Goal: Transaction & Acquisition: Purchase product/service

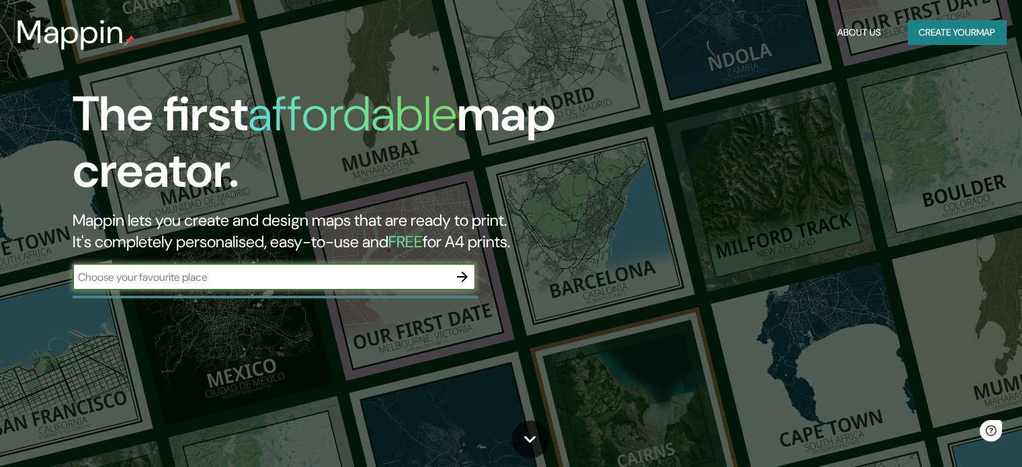
click at [286, 282] on input "text" at bounding box center [261, 277] width 376 height 15
type input "valdivia"
click at [469, 278] on icon "button" at bounding box center [462, 277] width 16 height 16
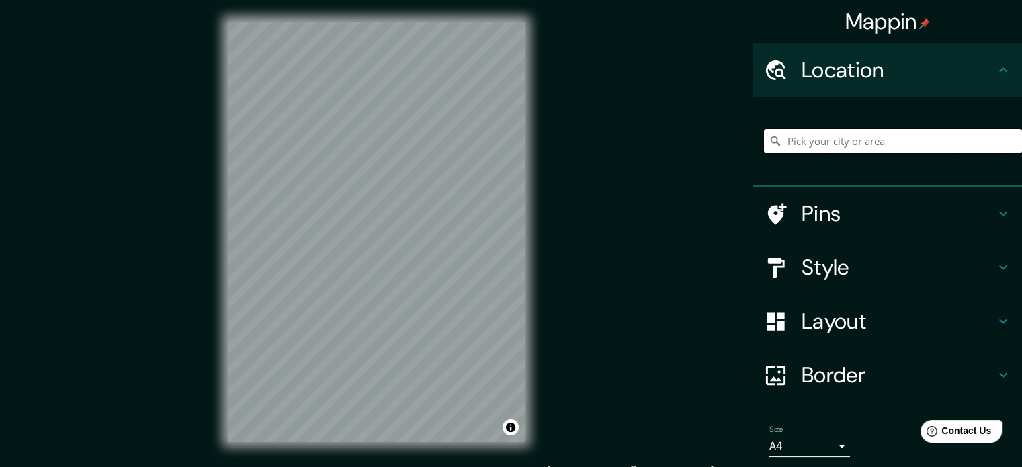
click at [828, 147] on input "Pick your city or area" at bounding box center [893, 141] width 258 height 24
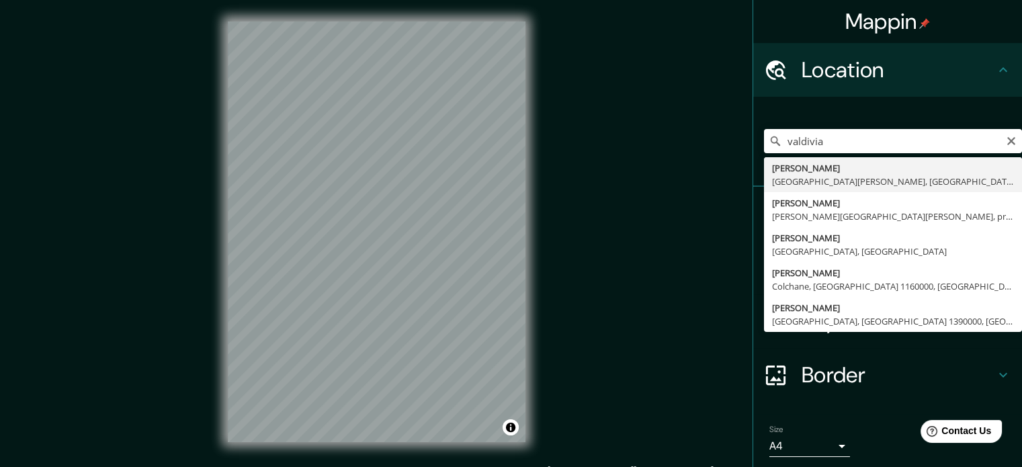
type input "[PERSON_NAME], [GEOGRAPHIC_DATA][PERSON_NAME], [GEOGRAPHIC_DATA]"
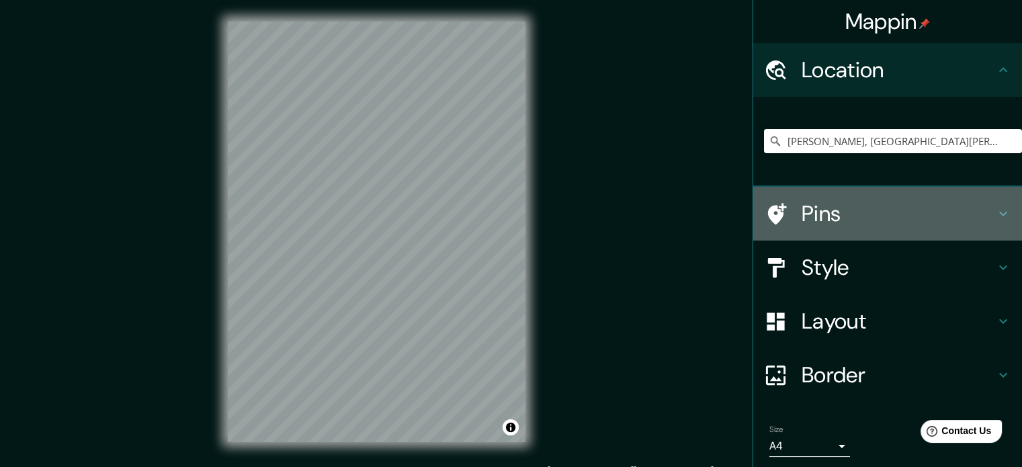
click at [934, 220] on h4 "Pins" at bounding box center [899, 213] width 194 height 27
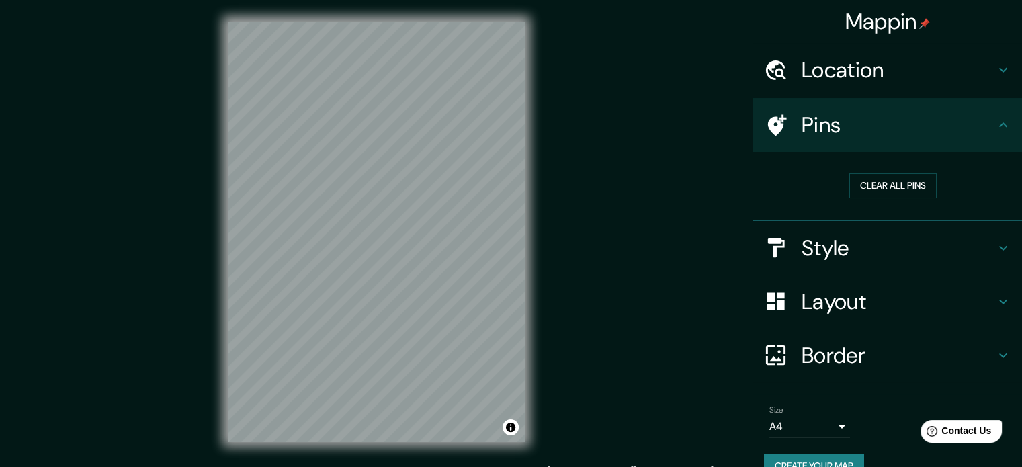
click at [954, 147] on div "Pins" at bounding box center [887, 125] width 269 height 54
click at [958, 256] on h4 "Style" at bounding box center [899, 248] width 194 height 27
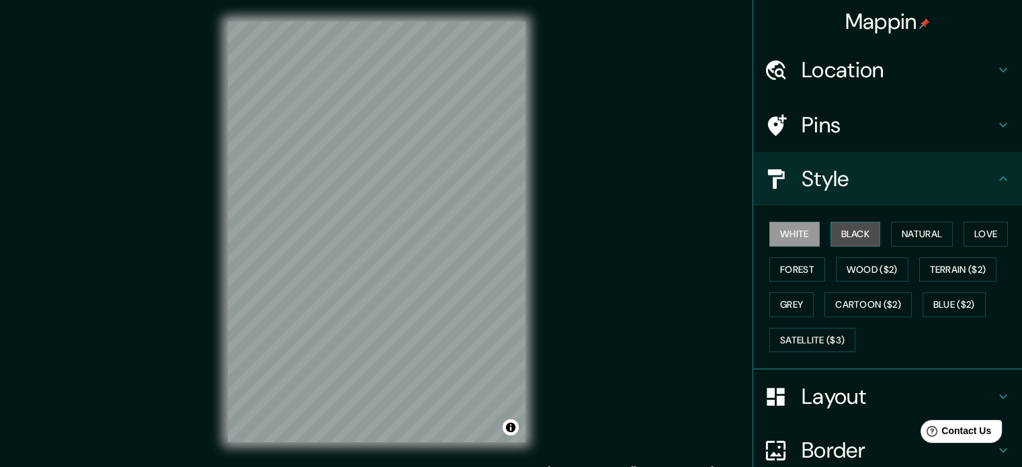
click at [842, 239] on button "Black" at bounding box center [856, 234] width 50 height 25
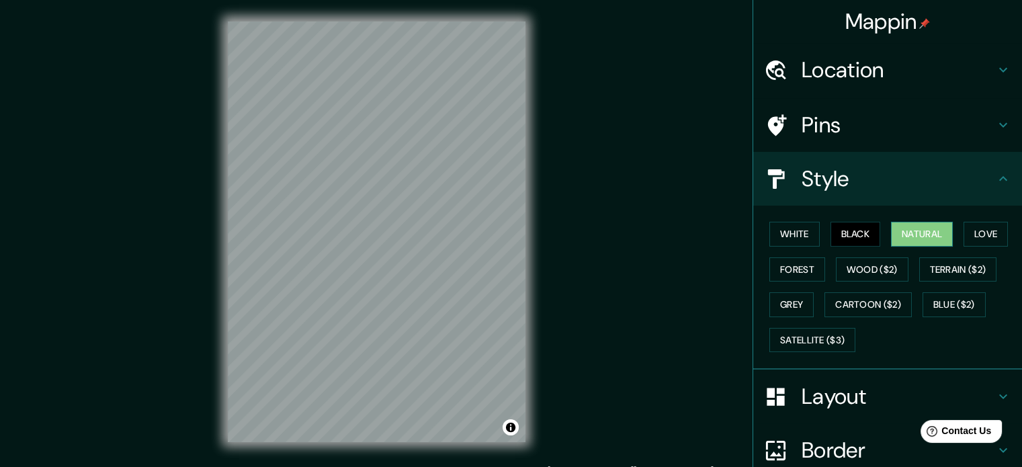
click at [906, 239] on button "Natural" at bounding box center [922, 234] width 62 height 25
click at [976, 239] on button "Love" at bounding box center [986, 234] width 44 height 25
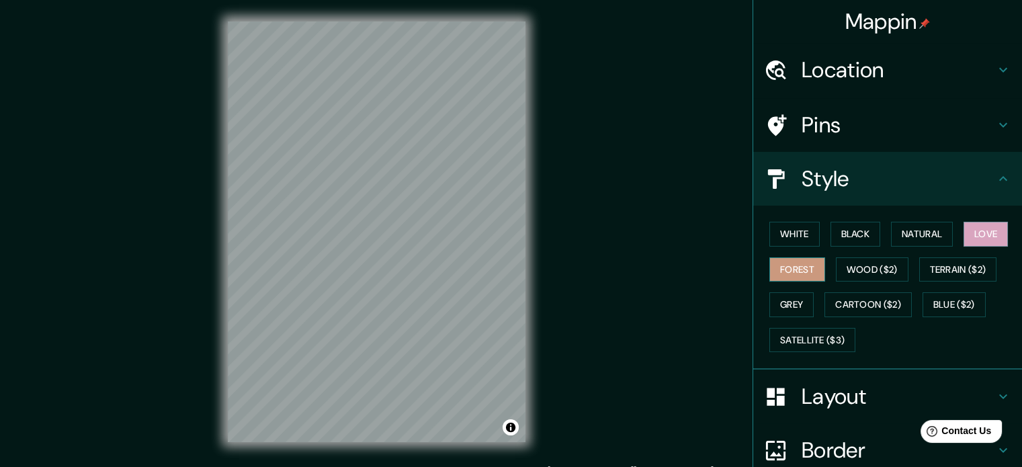
click at [774, 267] on button "Forest" at bounding box center [798, 269] width 56 height 25
click at [863, 269] on button "Wood ($2)" at bounding box center [872, 269] width 73 height 25
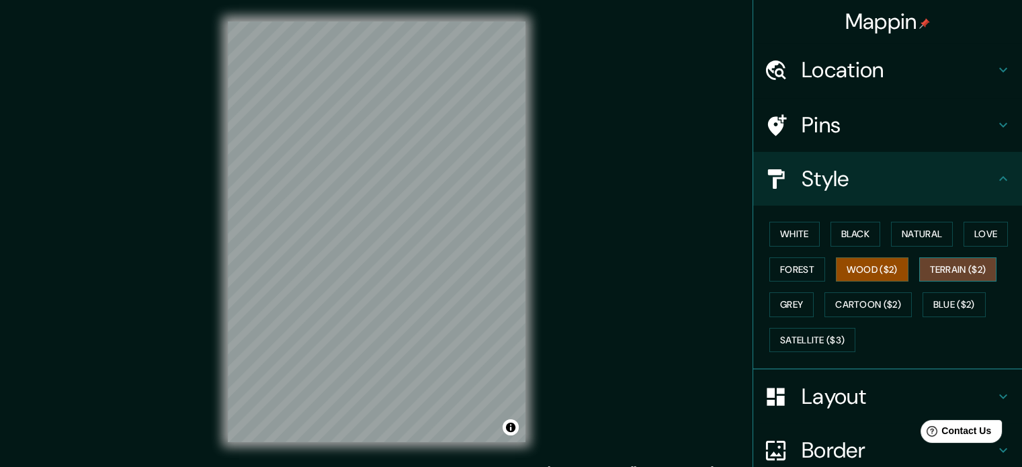
click at [961, 271] on button "Terrain ($2)" at bounding box center [958, 269] width 78 height 25
click at [836, 295] on button "Cartoon ($2)" at bounding box center [868, 304] width 87 height 25
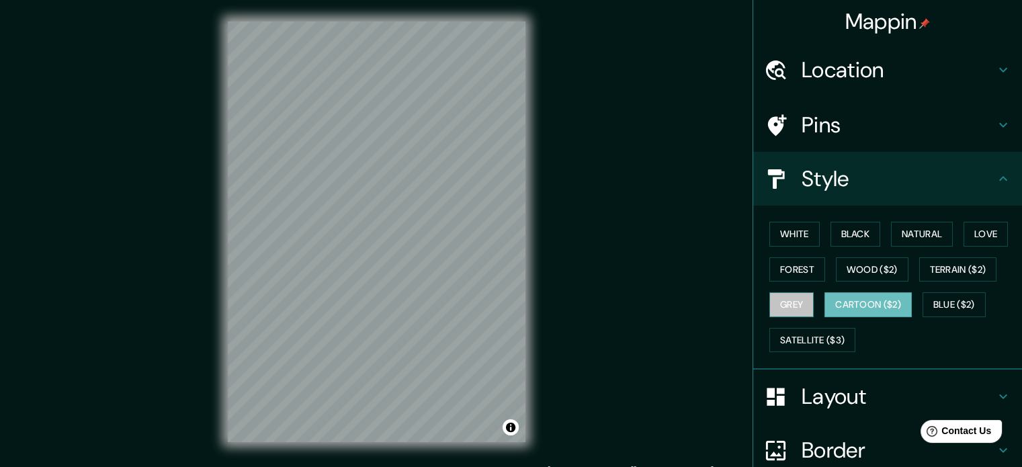
click at [781, 299] on button "Grey" at bounding box center [792, 304] width 44 height 25
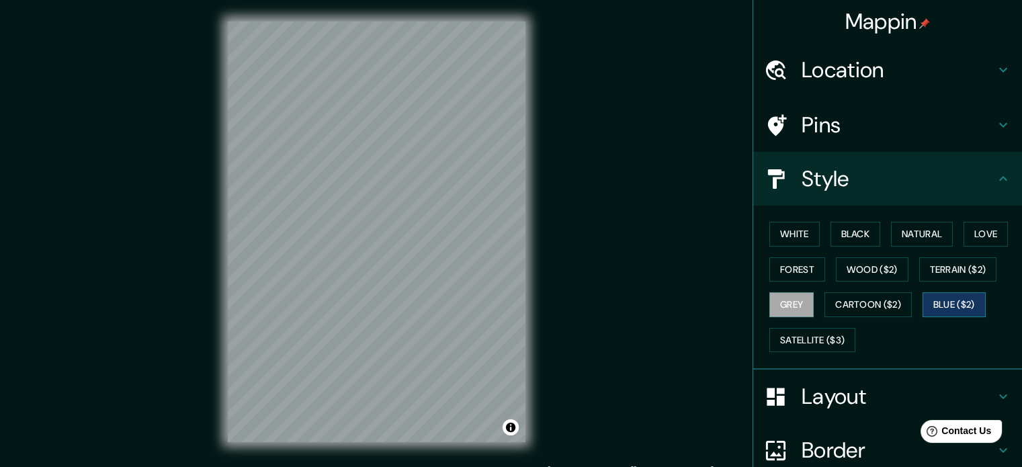
click at [942, 303] on button "Blue ($2)" at bounding box center [954, 304] width 63 height 25
click at [822, 339] on button "Satellite ($3)" at bounding box center [813, 340] width 86 height 25
drag, startPoint x: 960, startPoint y: 319, endPoint x: 960, endPoint y: 306, distance: 13.4
click at [960, 311] on div "White Black Natural Love Forest Wood ($2) Terrain ($2) Grey Cartoon ($2) Blue (…" at bounding box center [893, 286] width 258 height 141
click at [960, 306] on button "Blue ($2)" at bounding box center [954, 304] width 63 height 25
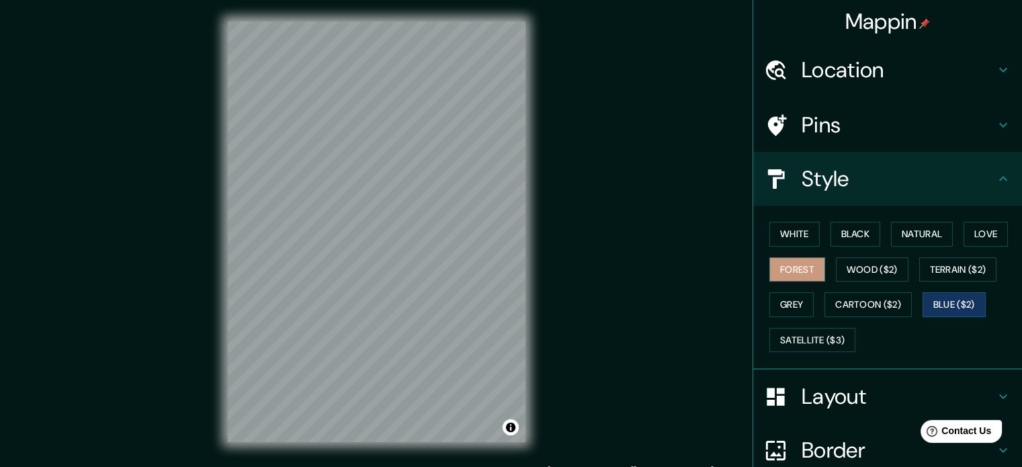
click at [770, 259] on button "Forest" at bounding box center [798, 269] width 56 height 25
click at [780, 240] on button "White" at bounding box center [795, 234] width 50 height 25
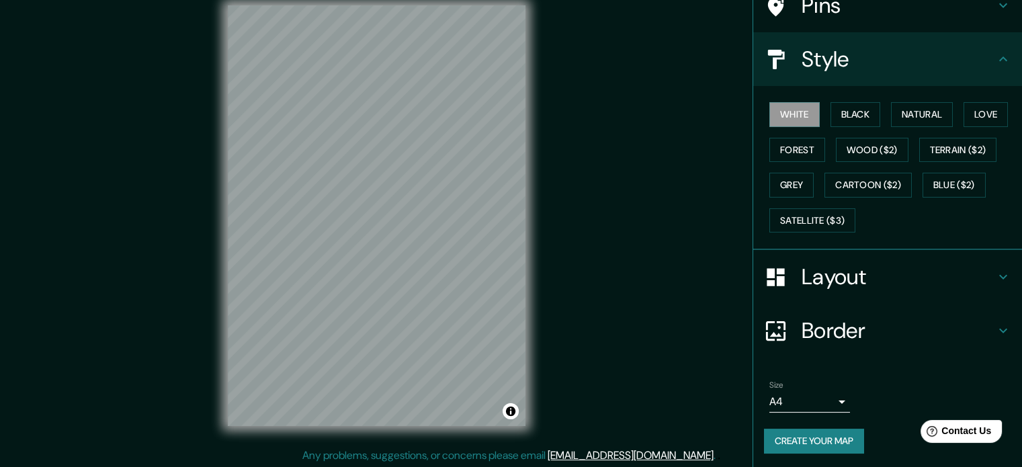
scroll to position [17, 0]
click at [854, 265] on h4 "Layout" at bounding box center [899, 276] width 194 height 27
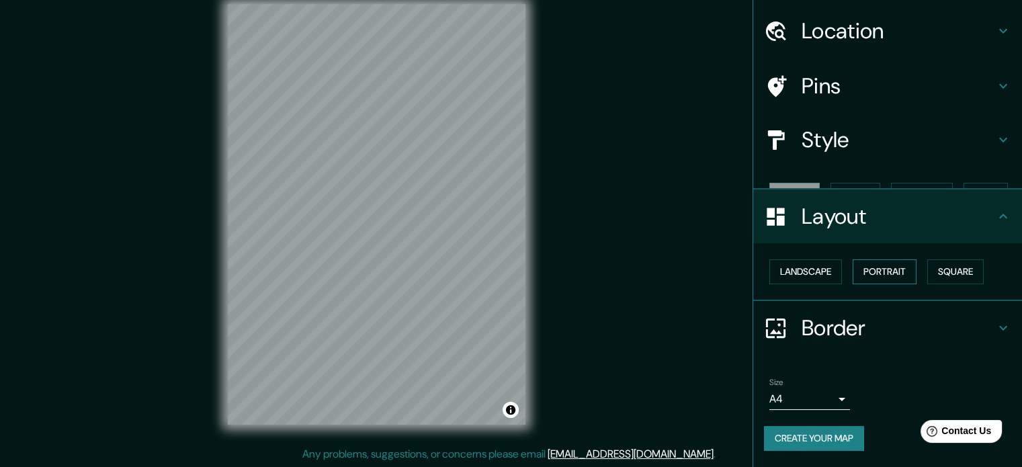
scroll to position [15, 0]
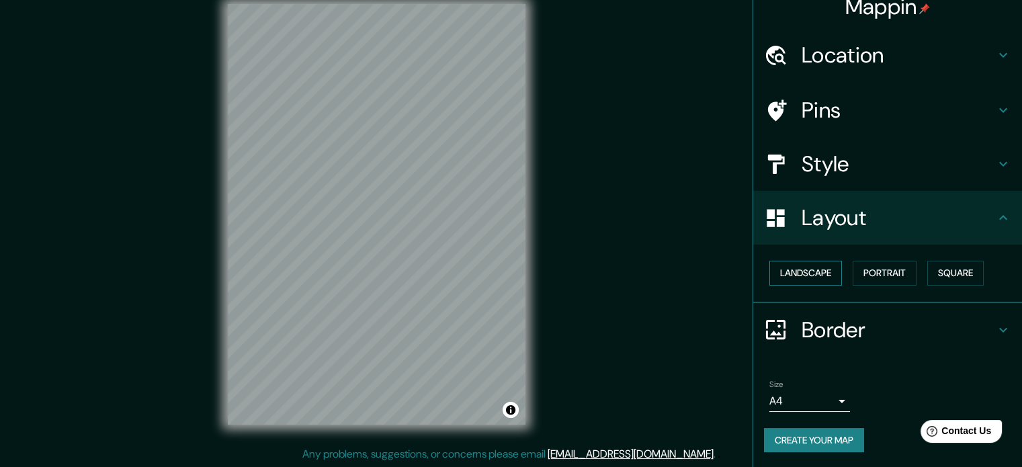
click at [815, 276] on button "Landscape" at bounding box center [806, 273] width 73 height 25
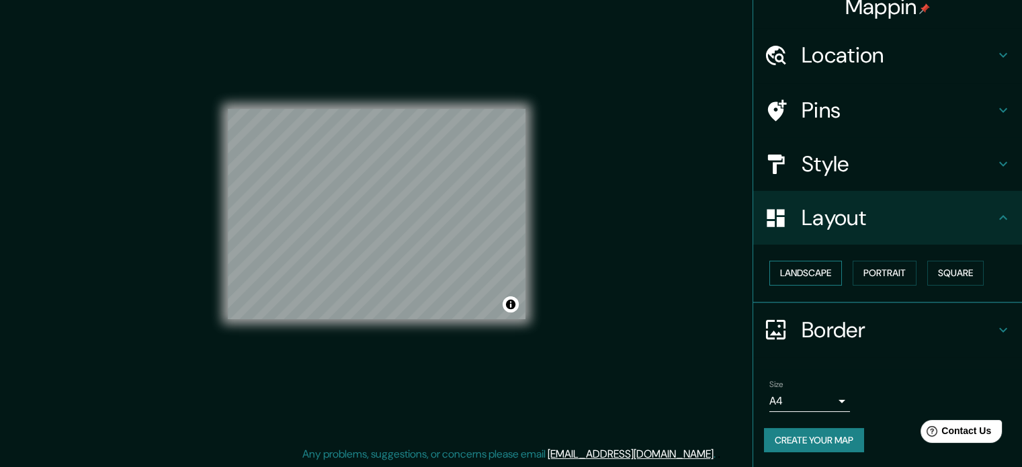
click at [815, 276] on button "Landscape" at bounding box center [806, 273] width 73 height 25
click at [890, 278] on button "Portrait" at bounding box center [885, 273] width 64 height 25
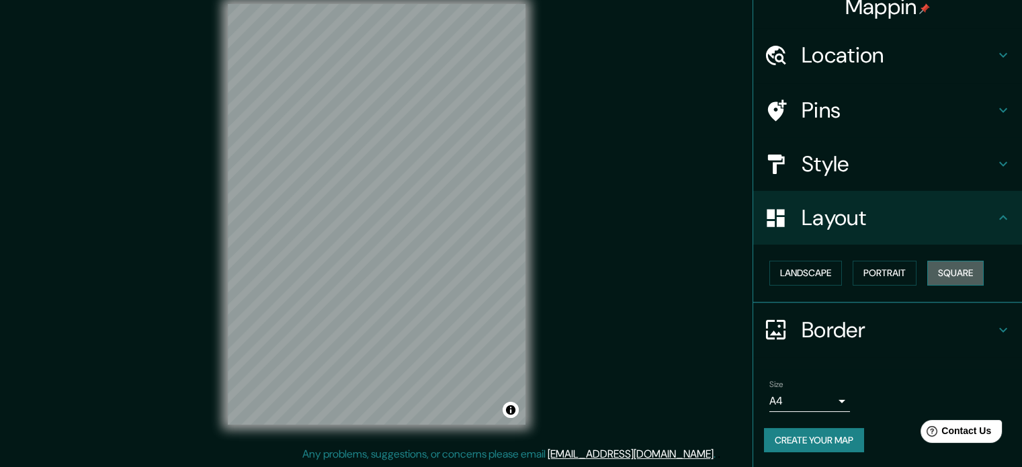
click at [939, 276] on button "Square" at bounding box center [956, 273] width 56 height 25
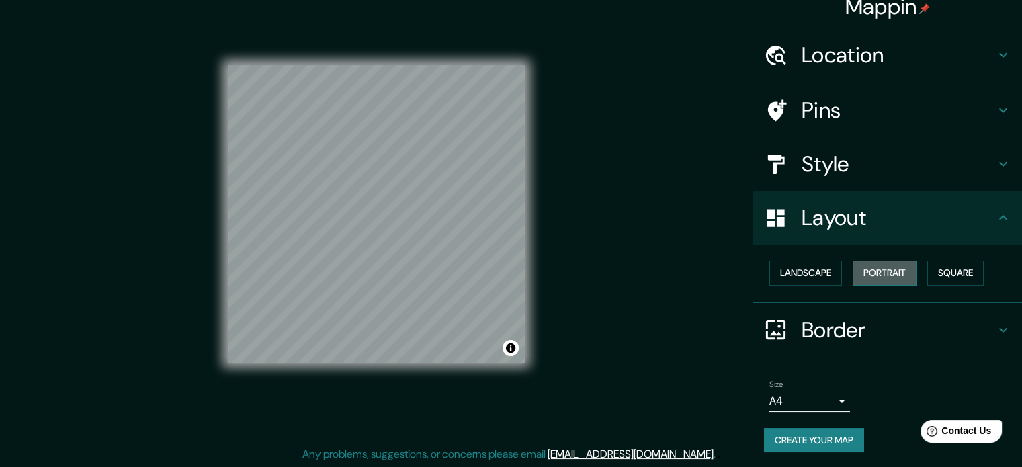
click at [897, 276] on button "Portrait" at bounding box center [885, 273] width 64 height 25
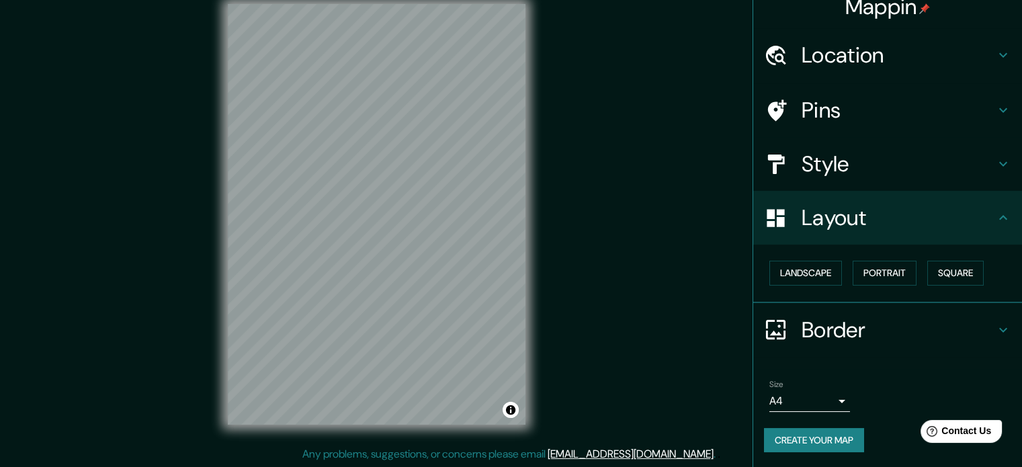
click at [817, 405] on body "Mappin Location Valdivia, Región de Los Ríos, Chile Pins Style Layout Landscape…" at bounding box center [511, 216] width 1022 height 467
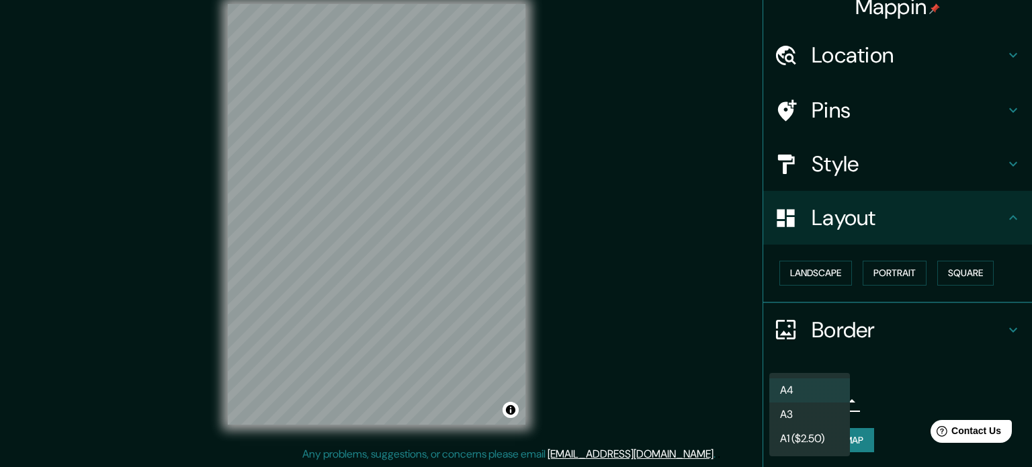
click at [809, 407] on li "A3" at bounding box center [810, 415] width 81 height 24
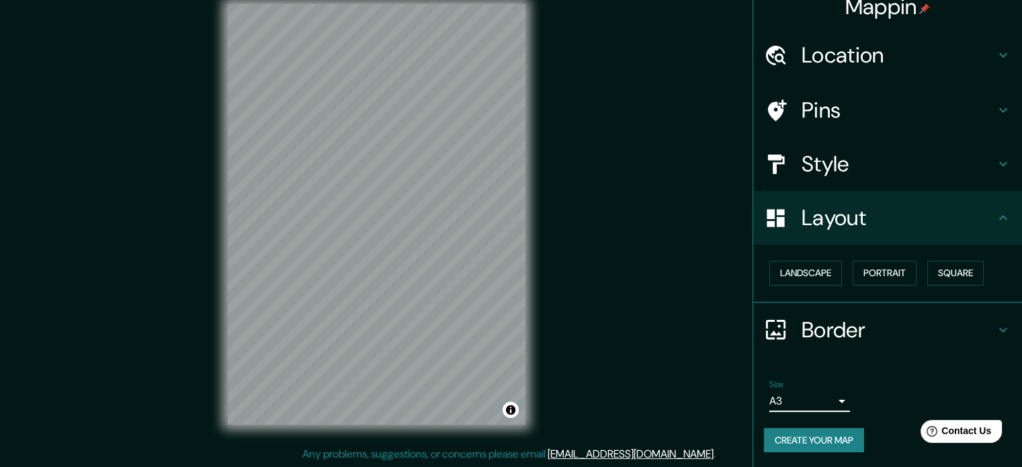
click at [810, 407] on body "Mappin Location Valdivia, Región de Los Ríos, Chile Pins Style Layout Landscape…" at bounding box center [511, 216] width 1022 height 467
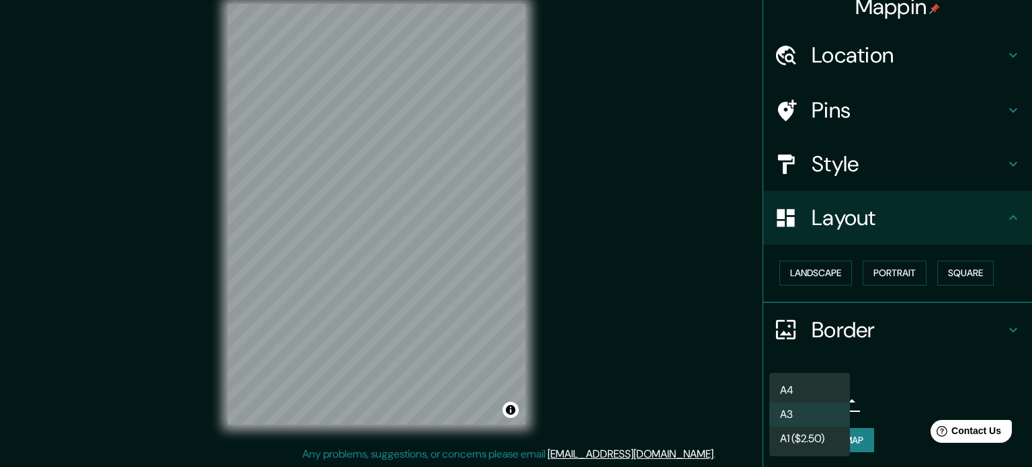
click at [817, 392] on li "A4" at bounding box center [810, 390] width 81 height 24
type input "single"
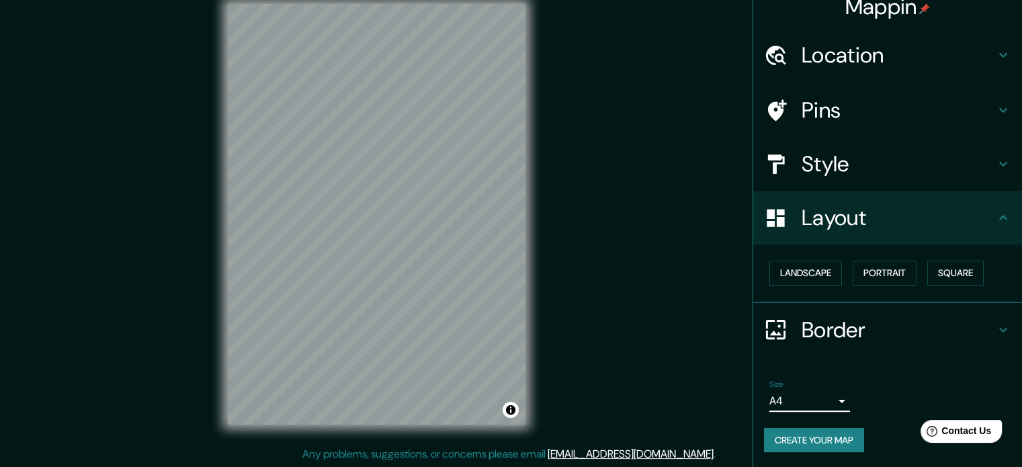
click at [833, 435] on button "Create your map" at bounding box center [814, 440] width 100 height 25
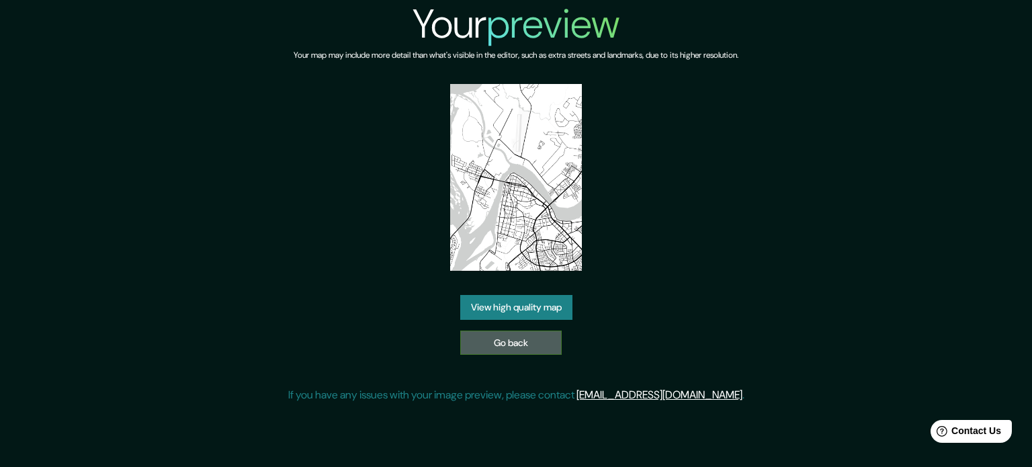
click at [524, 341] on link "Go back" at bounding box center [510, 343] width 101 height 25
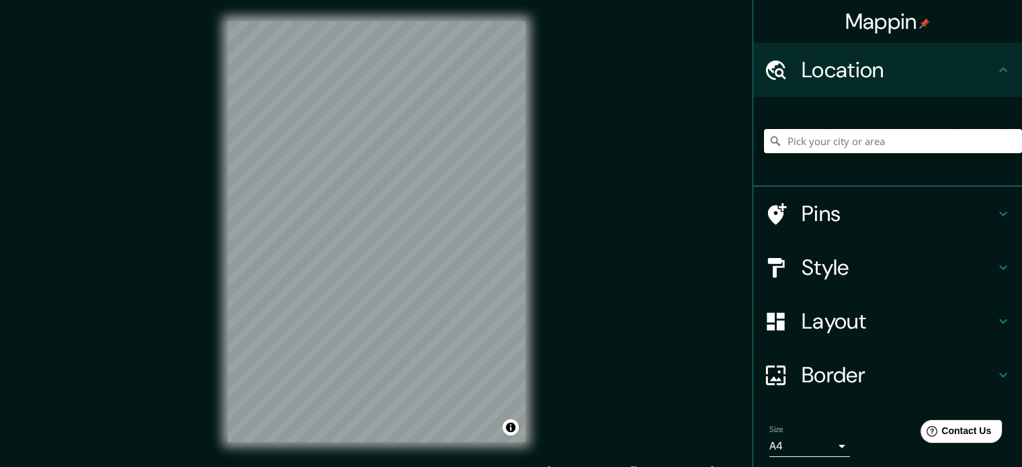
click at [842, 140] on input "Pick your city or area" at bounding box center [893, 141] width 258 height 24
click at [645, 42] on div "Mappin Location Pins Style Layout Border Choose a border. Hint : you can make l…" at bounding box center [511, 242] width 1022 height 485
click at [834, 139] on input "Pick your city or area" at bounding box center [893, 141] width 258 height 24
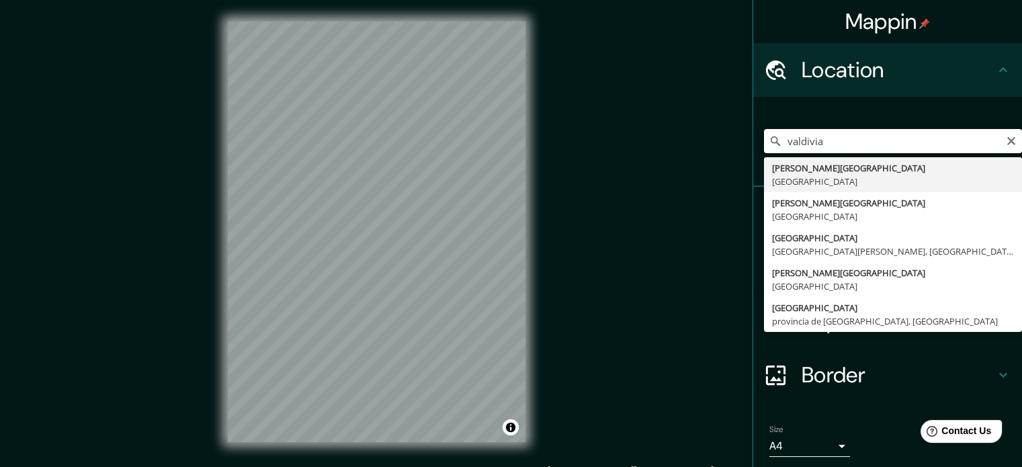
type input "[PERSON_NAME][GEOGRAPHIC_DATA], [GEOGRAPHIC_DATA]"
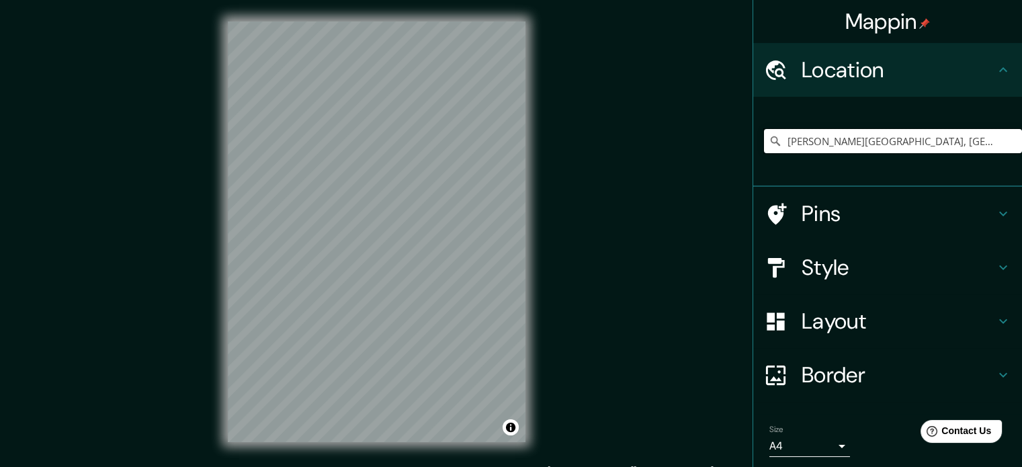
click at [881, 145] on input "[PERSON_NAME][GEOGRAPHIC_DATA], [GEOGRAPHIC_DATA]" at bounding box center [893, 141] width 258 height 24
drag, startPoint x: 909, startPoint y: 139, endPoint x: 733, endPoint y: 159, distance: 177.3
click at [733, 159] on div "Mappin Location [PERSON_NAME][GEOGRAPHIC_DATA], [GEOGRAPHIC_DATA][PERSON_NAME][…" at bounding box center [511, 242] width 1022 height 485
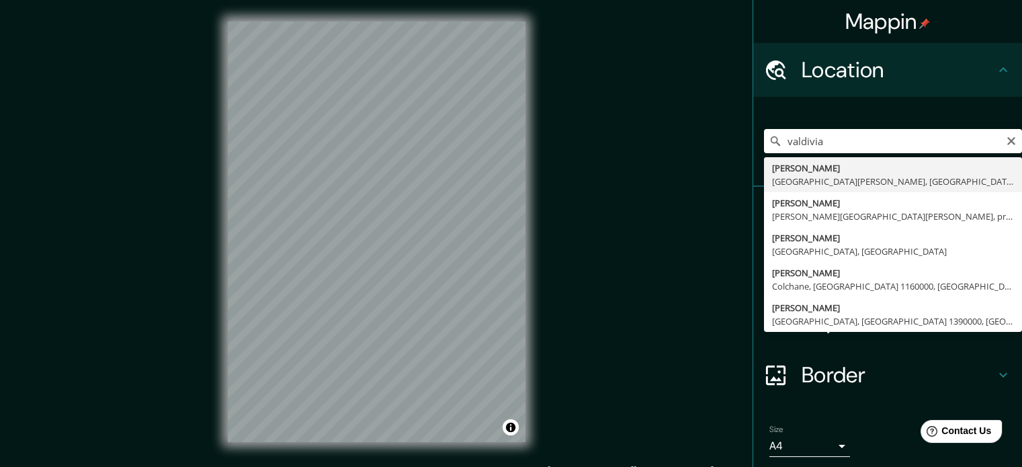
type input "[PERSON_NAME], [GEOGRAPHIC_DATA][PERSON_NAME], [GEOGRAPHIC_DATA]"
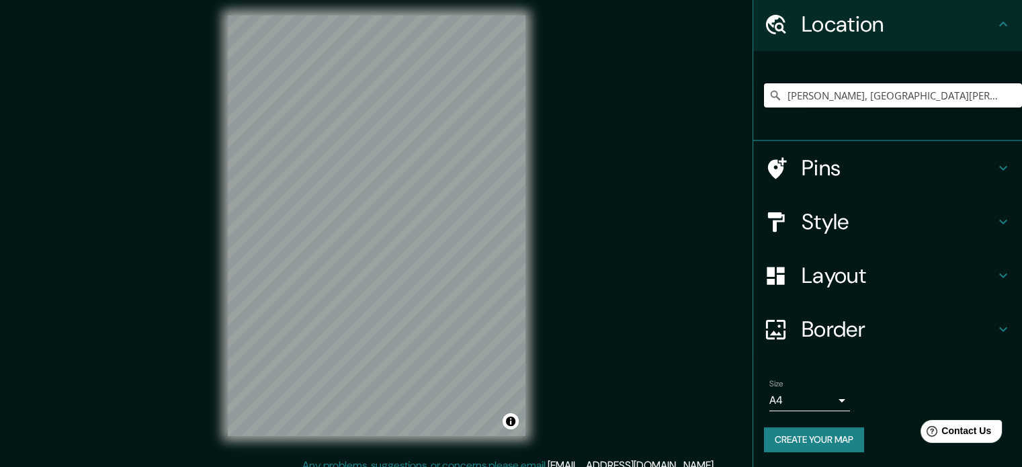
scroll to position [17, 0]
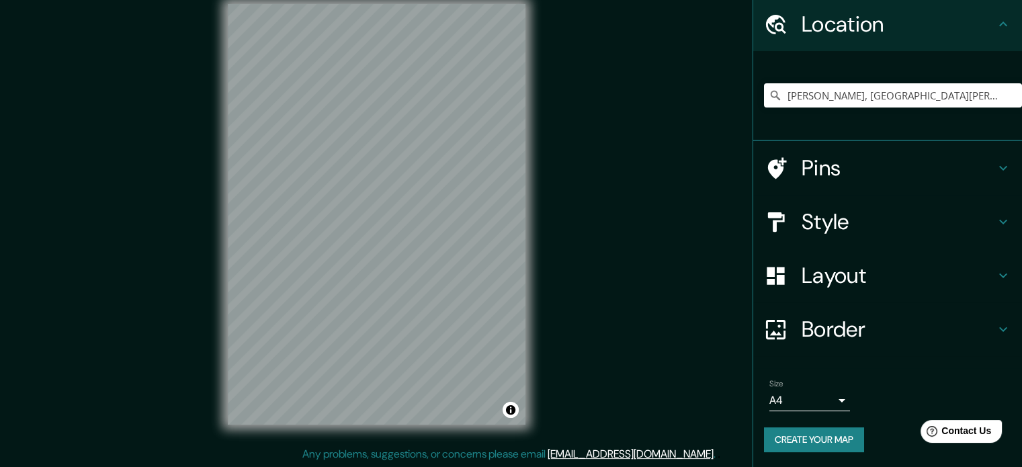
click at [840, 335] on h4 "Border" at bounding box center [899, 329] width 194 height 27
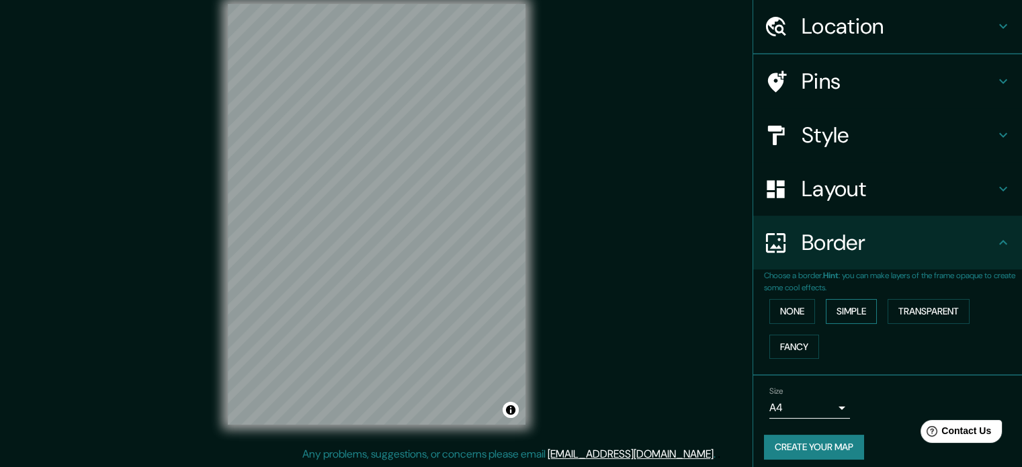
scroll to position [46, 0]
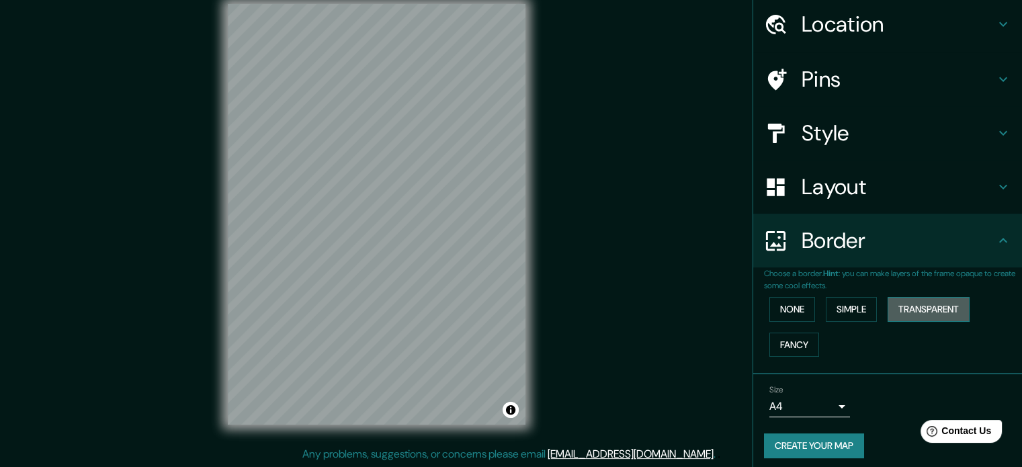
click at [904, 298] on button "Transparent" at bounding box center [929, 309] width 82 height 25
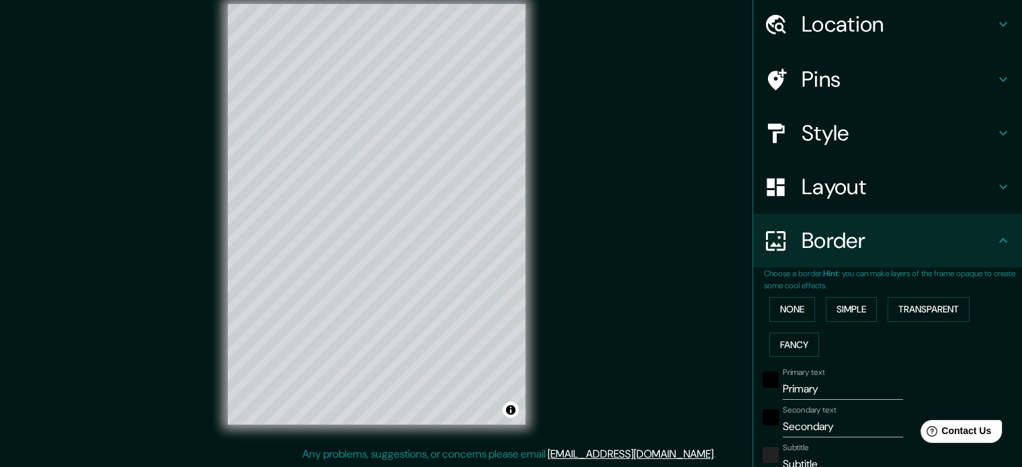
click at [876, 310] on div "None Simple Transparent Fancy" at bounding box center [893, 327] width 258 height 71
click at [851, 313] on button "Simple" at bounding box center [851, 309] width 51 height 25
click at [804, 314] on button "None" at bounding box center [793, 309] width 46 height 25
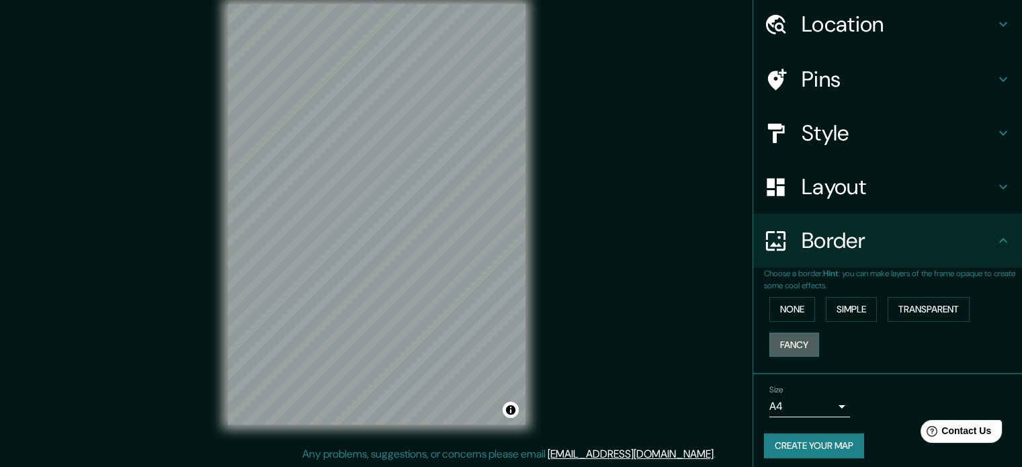
click at [793, 338] on button "Fancy" at bounding box center [795, 345] width 50 height 25
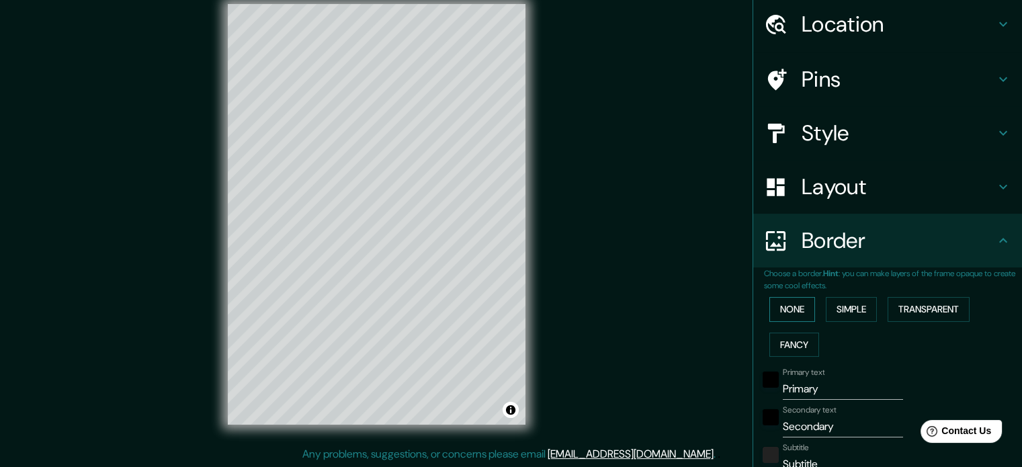
click at [786, 309] on button "None" at bounding box center [793, 309] width 46 height 25
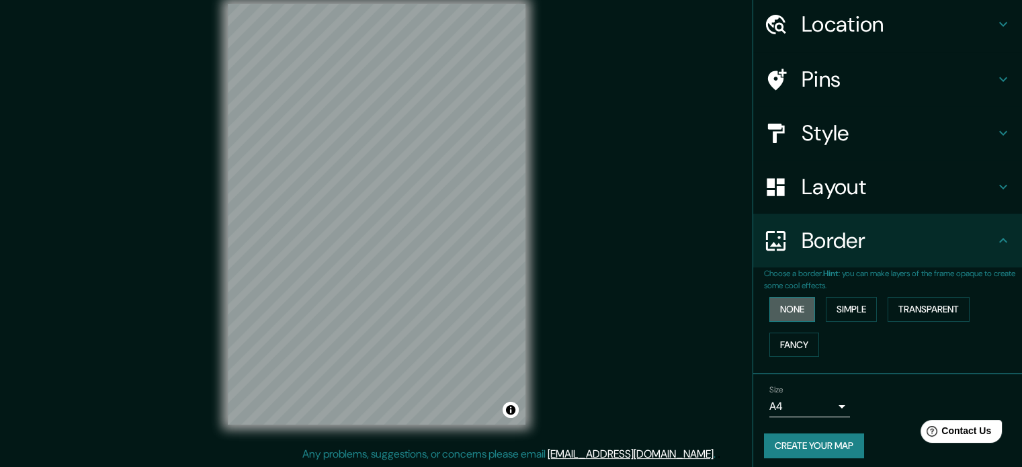
click at [796, 305] on button "None" at bounding box center [793, 309] width 46 height 25
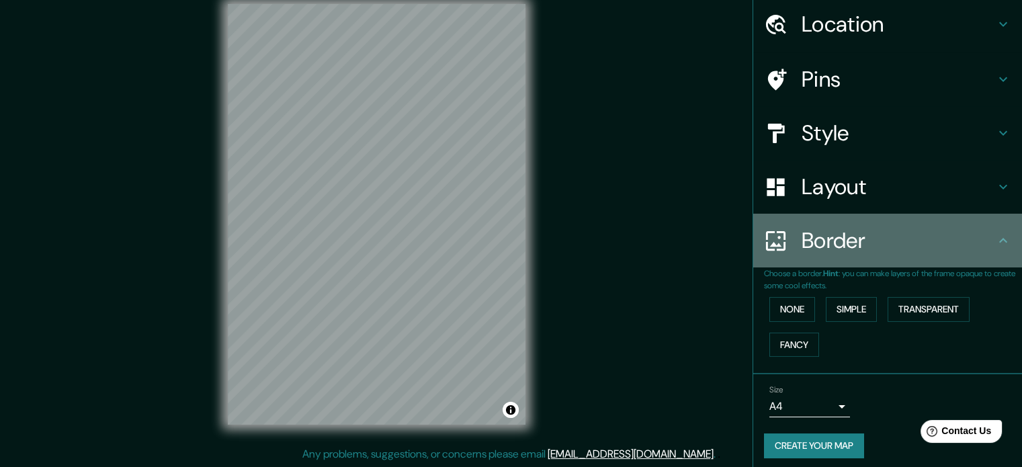
click at [901, 244] on h4 "Border" at bounding box center [899, 240] width 194 height 27
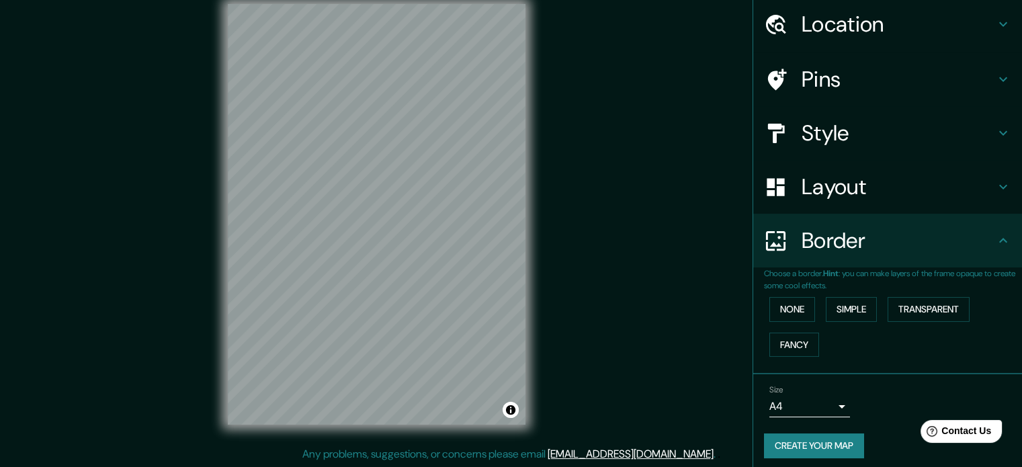
click at [1008, 241] on div "Border" at bounding box center [887, 241] width 269 height 54
click at [995, 244] on icon at bounding box center [1003, 241] width 16 height 16
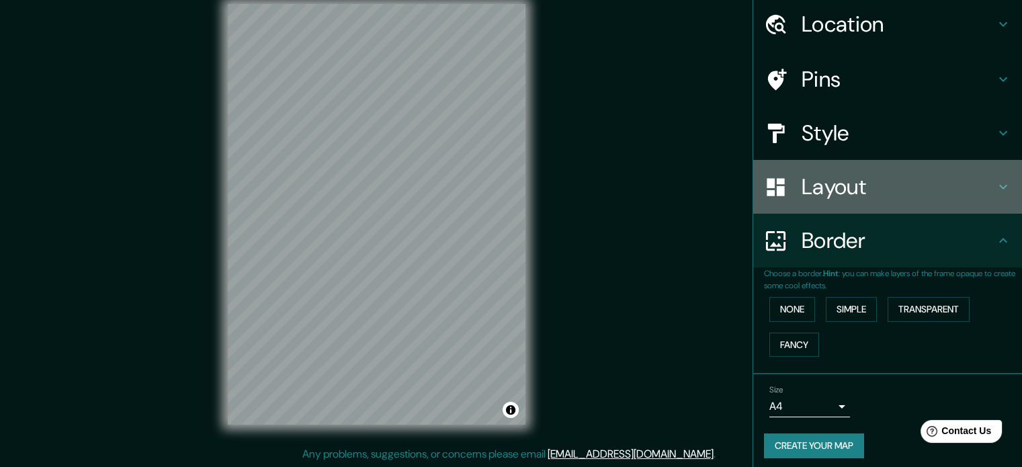
click at [977, 184] on h4 "Layout" at bounding box center [899, 186] width 194 height 27
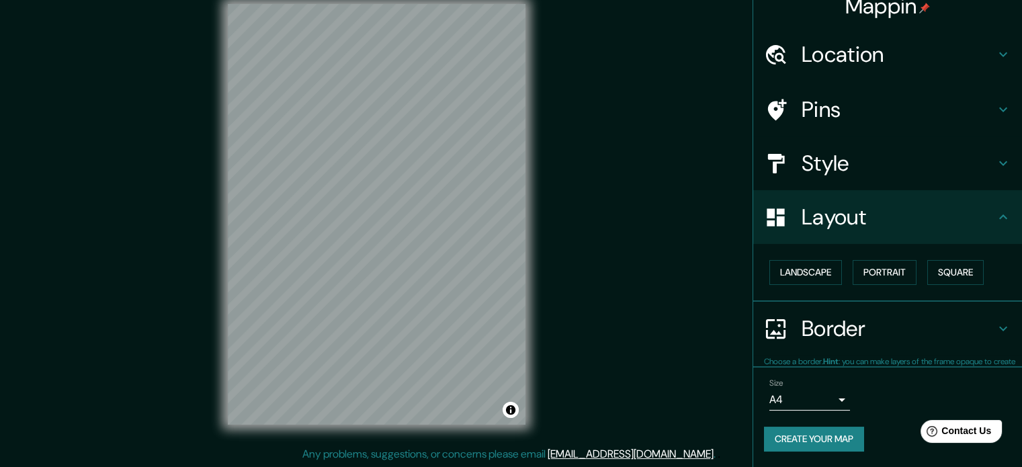
scroll to position [15, 0]
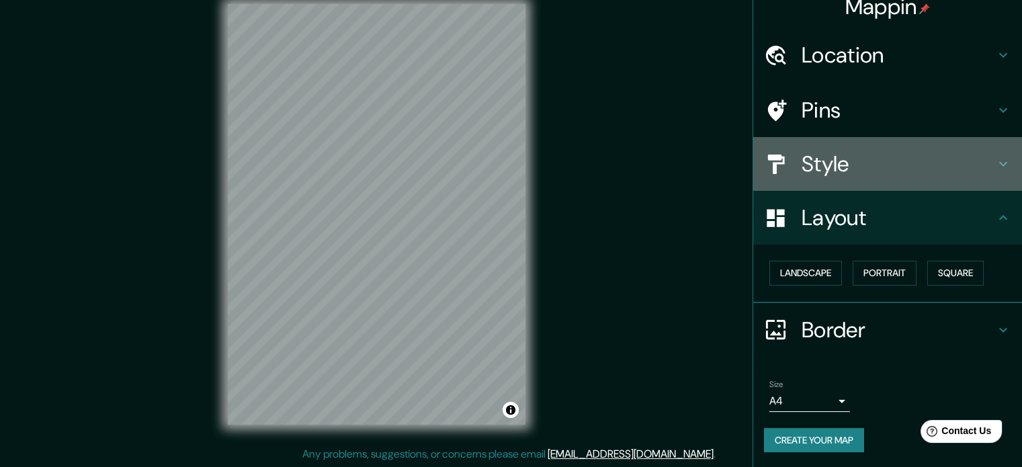
click at [885, 180] on div "Style" at bounding box center [887, 164] width 269 height 54
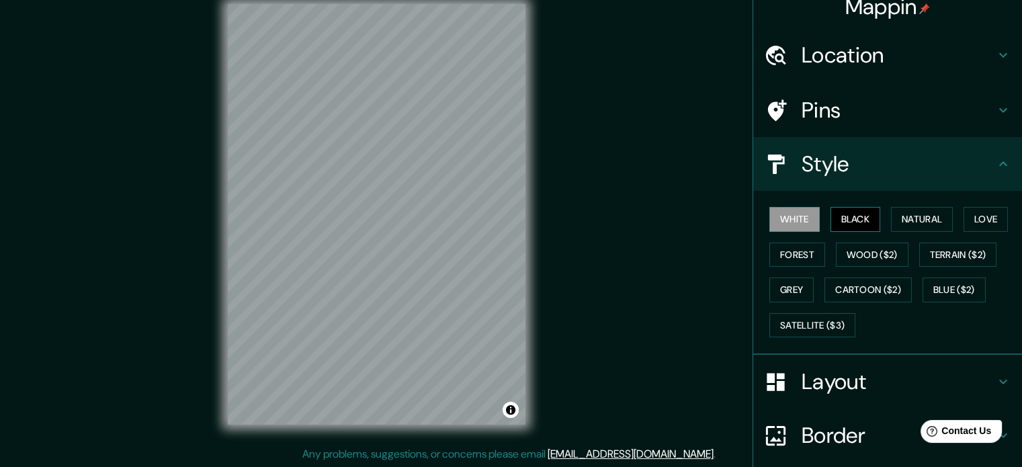
click at [848, 226] on button "Black" at bounding box center [856, 219] width 50 height 25
click at [774, 223] on button "White" at bounding box center [795, 219] width 50 height 25
click at [901, 120] on h4 "Pins" at bounding box center [899, 110] width 194 height 27
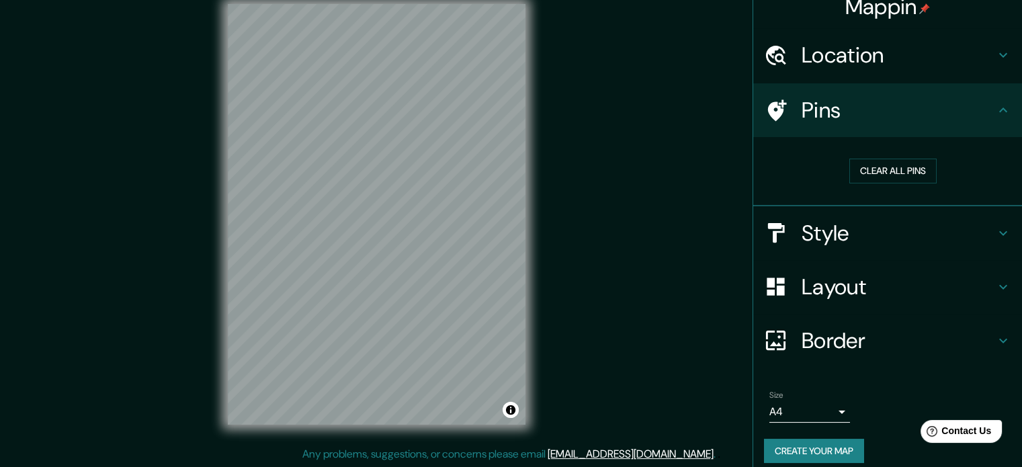
click at [907, 116] on h4 "Pins" at bounding box center [899, 110] width 194 height 27
click at [958, 65] on h4 "Location" at bounding box center [899, 55] width 194 height 27
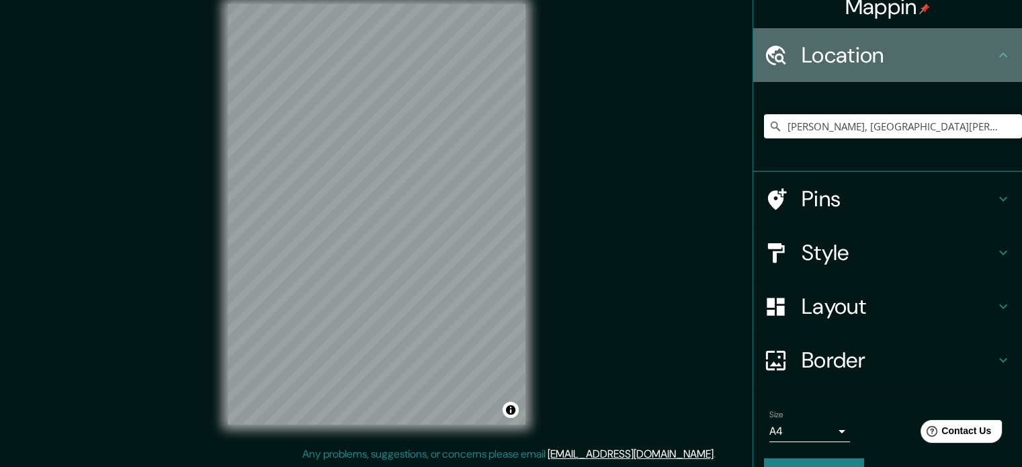
click at [963, 67] on h4 "Location" at bounding box center [899, 55] width 194 height 27
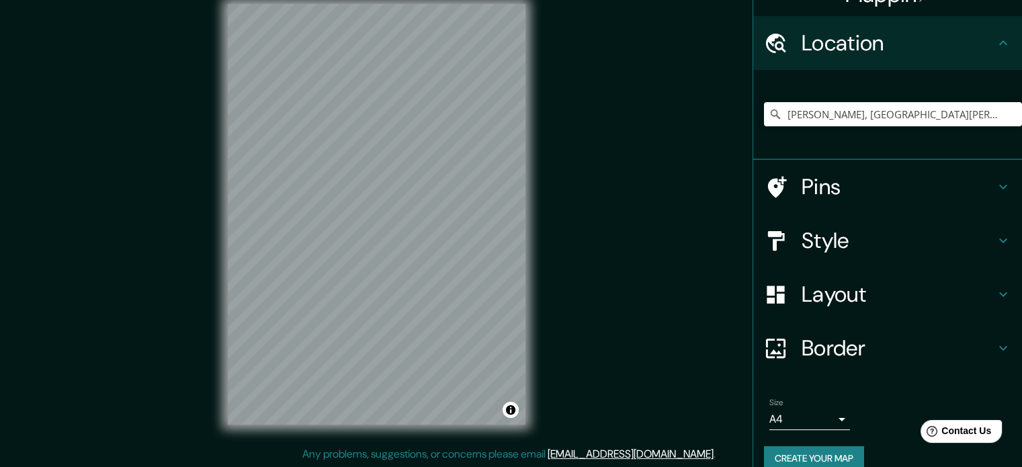
scroll to position [46, 0]
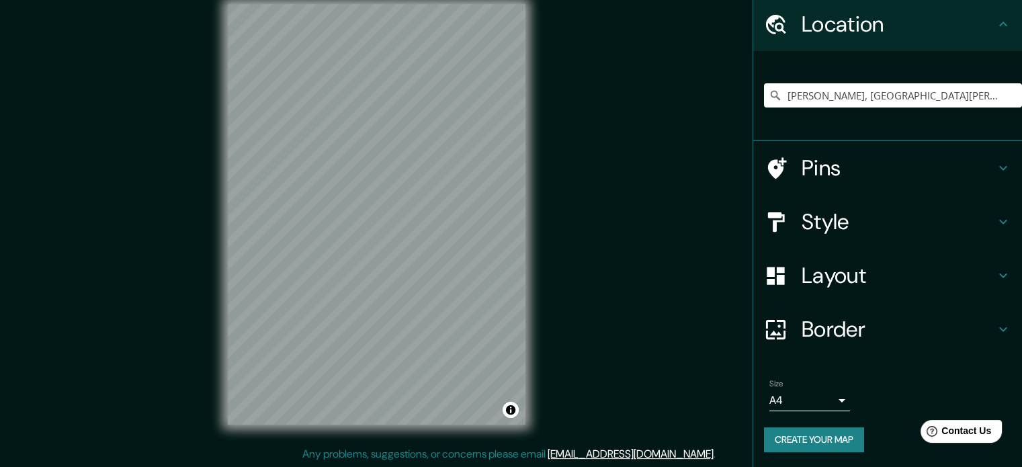
click at [813, 441] on button "Create your map" at bounding box center [814, 439] width 100 height 25
click at [631, 139] on div "Mappin Location [GEOGRAPHIC_DATA], [GEOGRAPHIC_DATA][PERSON_NAME], [GEOGRAPHIC_…" at bounding box center [511, 225] width 1022 height 485
click at [823, 440] on button "Create your map" at bounding box center [814, 439] width 100 height 25
click at [827, 399] on body "Mappin Location [GEOGRAPHIC_DATA], [GEOGRAPHIC_DATA][PERSON_NAME], [GEOGRAPHIC_…" at bounding box center [511, 216] width 1022 height 467
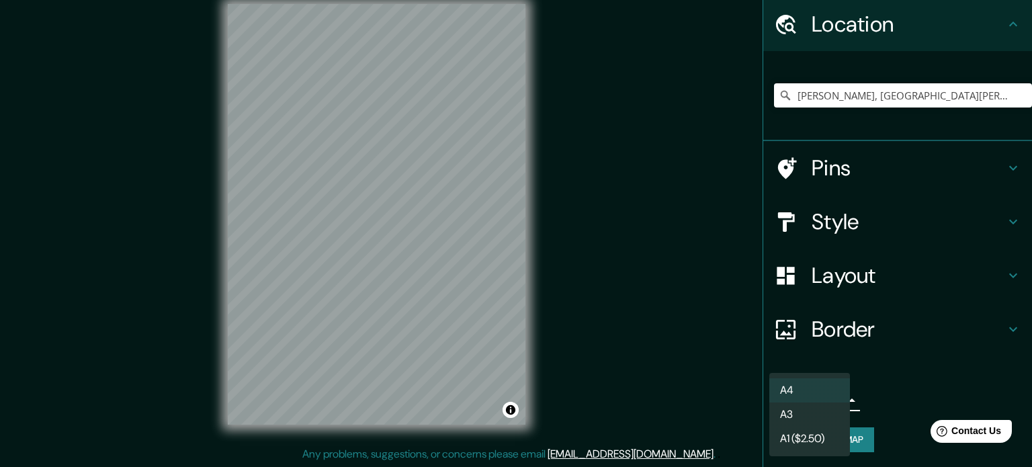
click at [811, 394] on li "A4" at bounding box center [810, 390] width 81 height 24
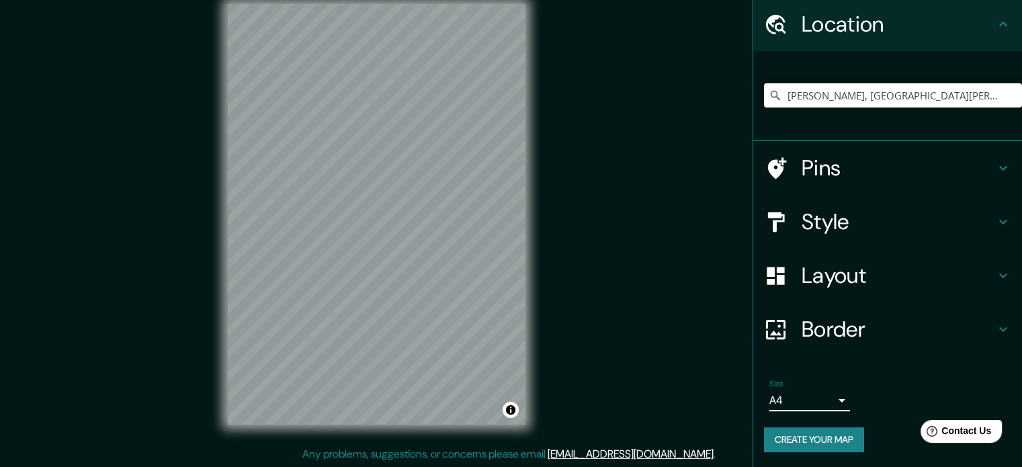
click at [844, 333] on h4 "Border" at bounding box center [899, 329] width 194 height 27
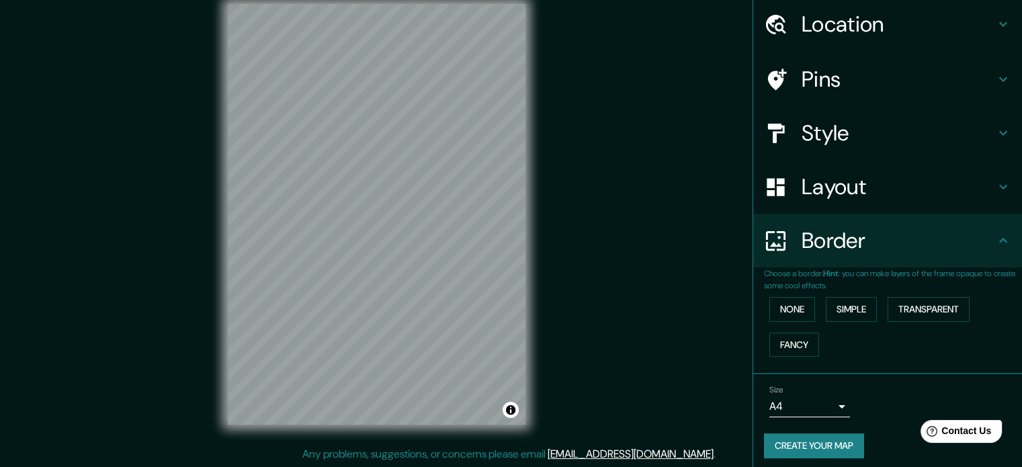
click at [809, 435] on button "Create your map" at bounding box center [814, 446] width 100 height 25
drag, startPoint x: 528, startPoint y: 135, endPoint x: 664, endPoint y: 145, distance: 136.8
click at [663, 151] on div "Mappin Location [GEOGRAPHIC_DATA], [GEOGRAPHIC_DATA][PERSON_NAME], [GEOGRAPHIC_…" at bounding box center [511, 225] width 1022 height 485
click at [813, 131] on h4 "Style" at bounding box center [899, 133] width 194 height 27
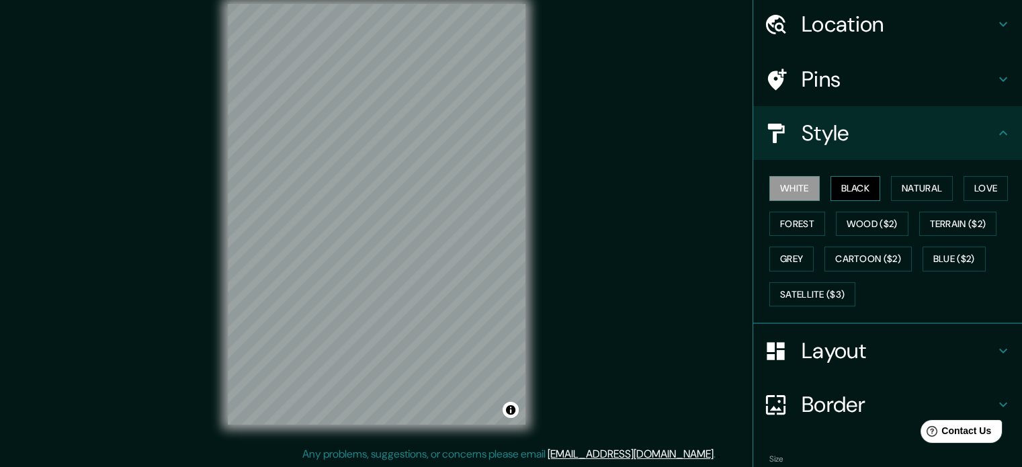
click at [836, 190] on button "Black" at bounding box center [856, 188] width 50 height 25
click at [922, 194] on button "Natural" at bounding box center [922, 188] width 62 height 25
click at [850, 193] on button "Black" at bounding box center [856, 188] width 50 height 25
click at [971, 196] on button "Love" at bounding box center [986, 188] width 44 height 25
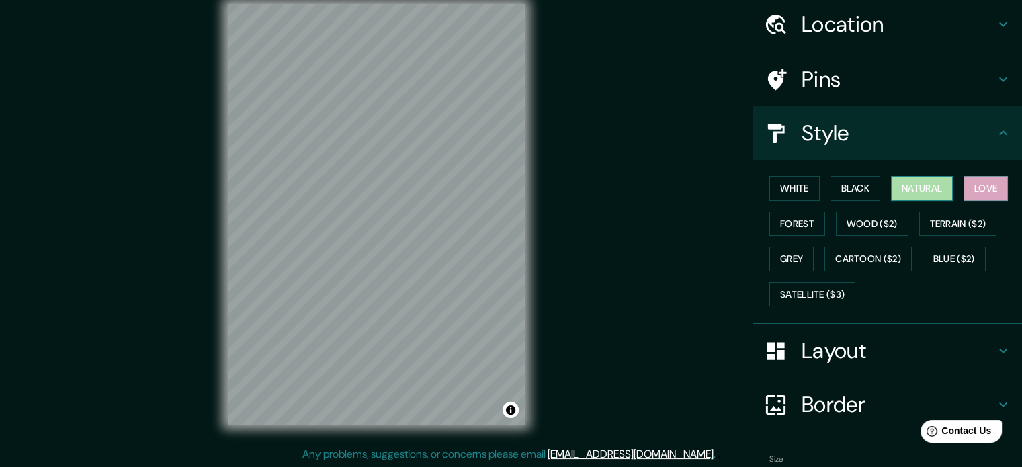
click at [916, 193] on button "Natural" at bounding box center [922, 188] width 62 height 25
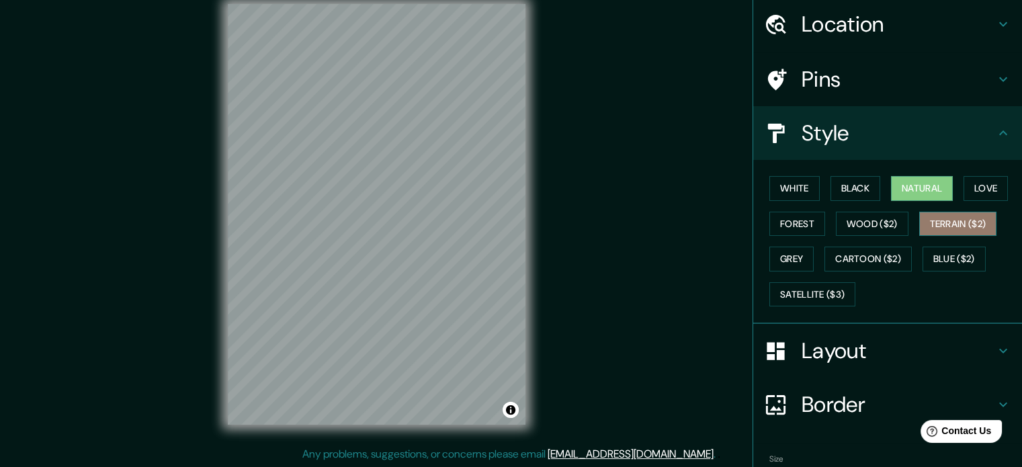
click at [930, 220] on button "Terrain ($2)" at bounding box center [958, 224] width 78 height 25
click at [984, 229] on button "Terrain ($2)" at bounding box center [958, 224] width 78 height 25
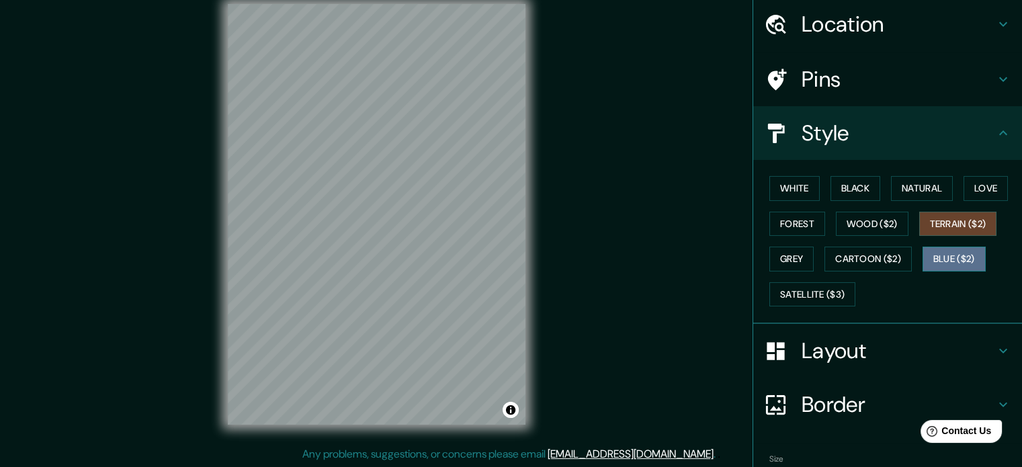
click at [947, 257] on button "Blue ($2)" at bounding box center [954, 259] width 63 height 25
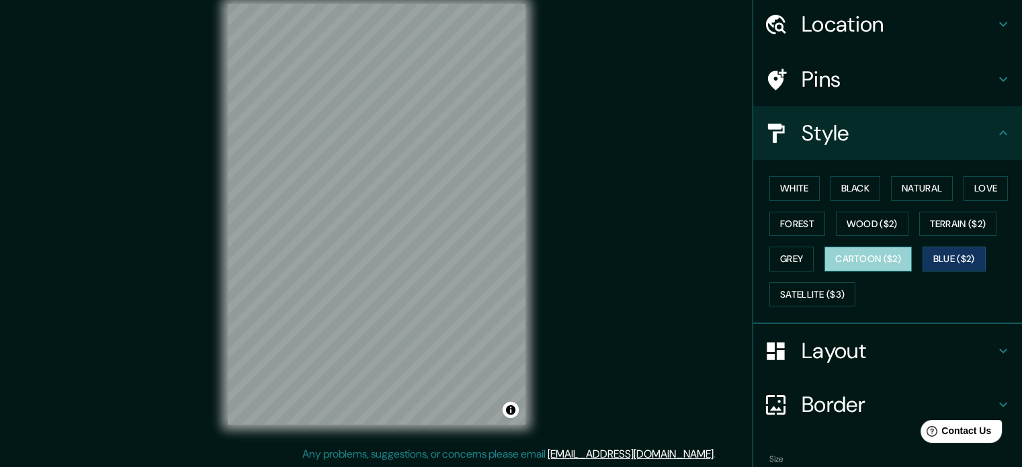
click at [865, 258] on button "Cartoon ($2)" at bounding box center [868, 259] width 87 height 25
click at [774, 257] on button "Grey" at bounding box center [792, 259] width 44 height 25
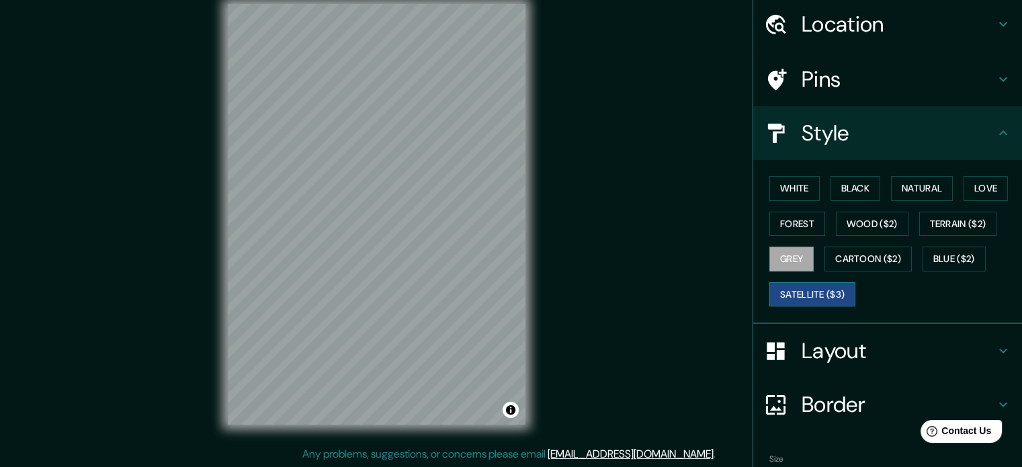
click at [802, 282] on button "Satellite ($3)" at bounding box center [813, 294] width 86 height 25
click at [774, 253] on button "Grey" at bounding box center [792, 259] width 44 height 25
click at [858, 252] on button "Cartoon ($2)" at bounding box center [868, 259] width 87 height 25
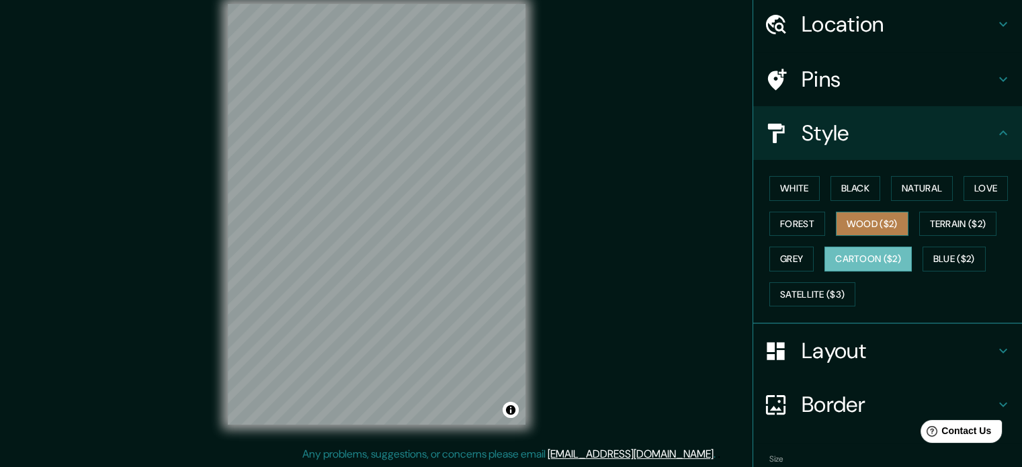
click at [865, 220] on button "Wood ($2)" at bounding box center [872, 224] width 73 height 25
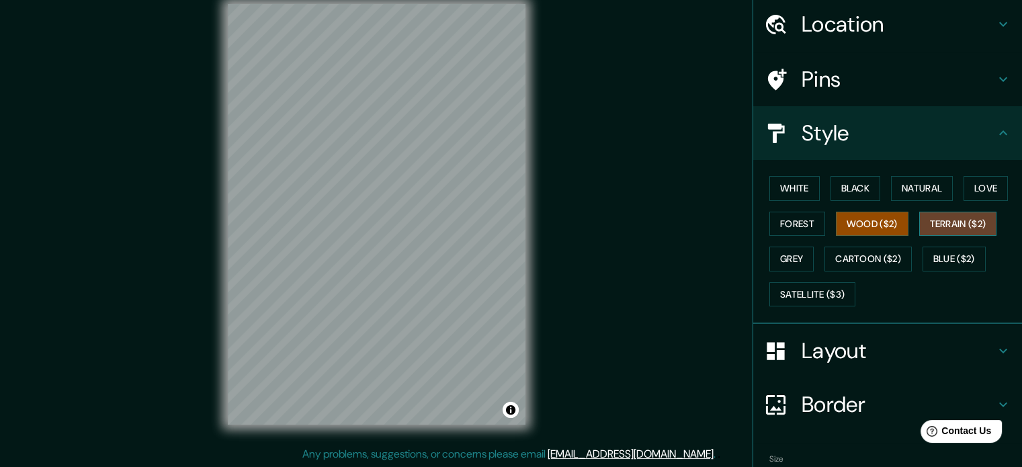
click at [938, 220] on button "Terrain ($2)" at bounding box center [958, 224] width 78 height 25
click at [960, 250] on button "Blue ($2)" at bounding box center [954, 259] width 63 height 25
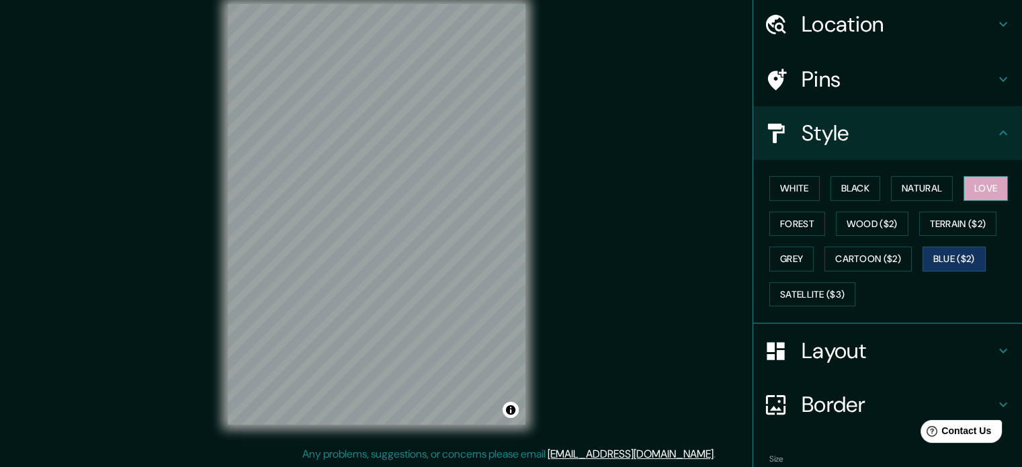
click at [979, 187] on button "Love" at bounding box center [986, 188] width 44 height 25
click at [923, 198] on button "Natural" at bounding box center [922, 188] width 62 height 25
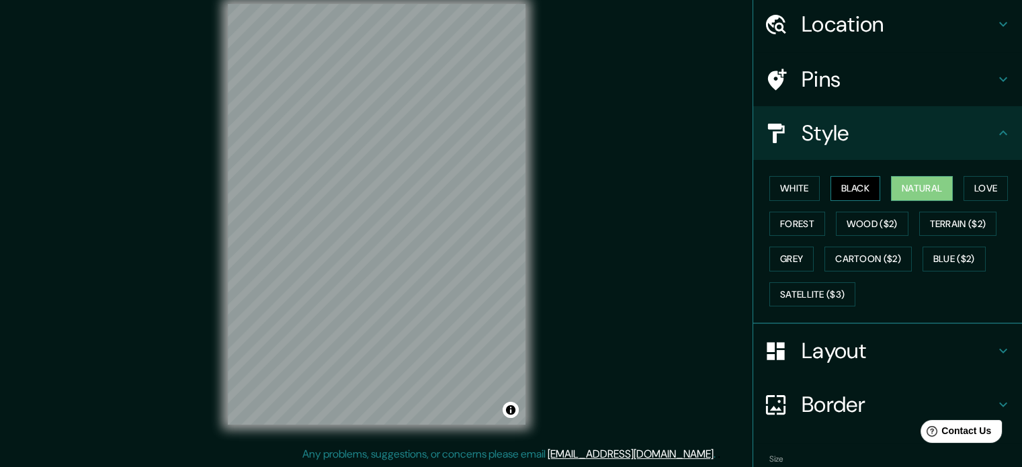
click at [860, 198] on button "Black" at bounding box center [856, 188] width 50 height 25
click at [797, 194] on button "White" at bounding box center [795, 188] width 50 height 25
click at [692, 325] on div "© Mapbox © OpenStreetMap Improve this map" at bounding box center [377, 214] width 920 height 421
click at [815, 67] on h4 "Pins" at bounding box center [899, 79] width 194 height 27
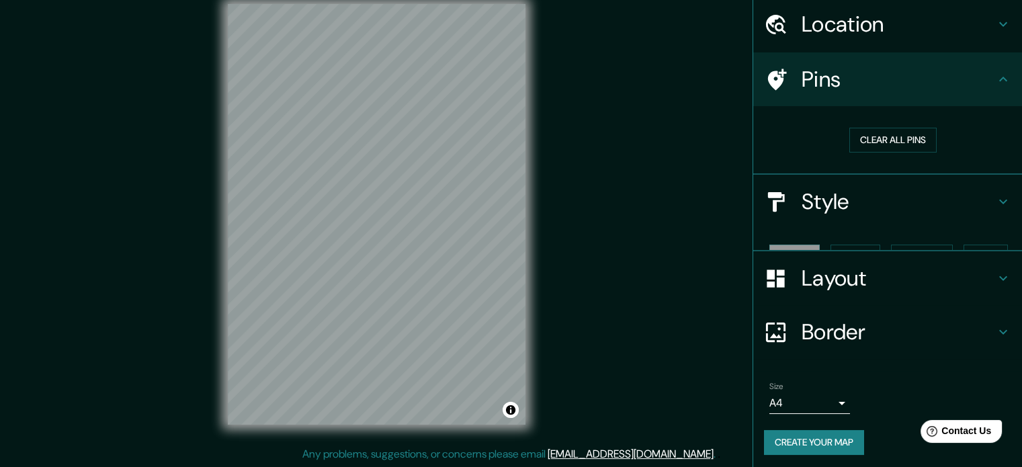
scroll to position [26, 0]
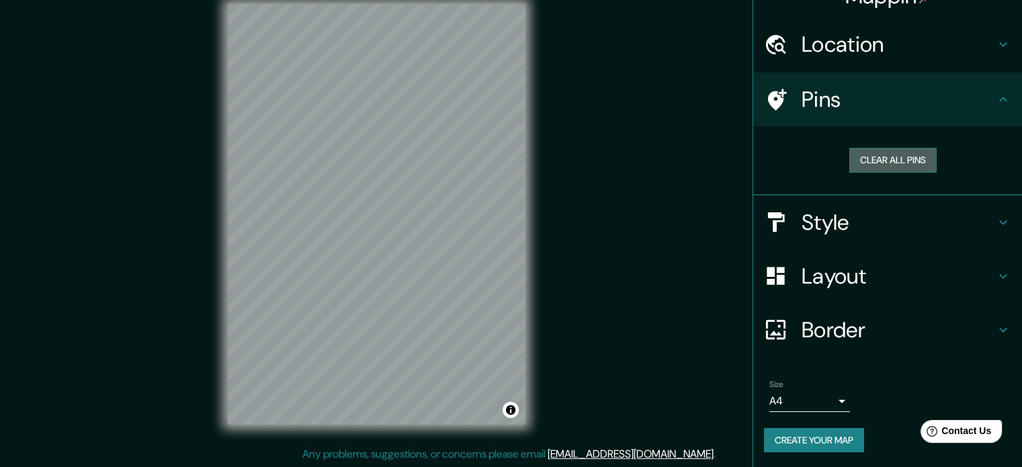
click at [870, 161] on button "Clear all pins" at bounding box center [893, 160] width 87 height 25
click at [890, 164] on button "Clear all pins" at bounding box center [893, 160] width 87 height 25
click at [872, 99] on h4 "Pins" at bounding box center [899, 99] width 194 height 27
click at [883, 46] on h4 "Location" at bounding box center [899, 44] width 194 height 27
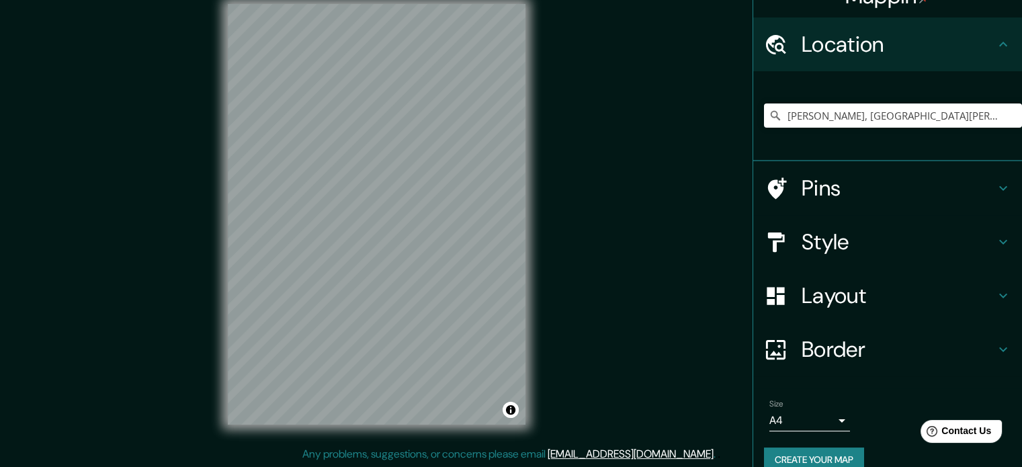
click at [877, 46] on h4 "Location" at bounding box center [899, 44] width 194 height 27
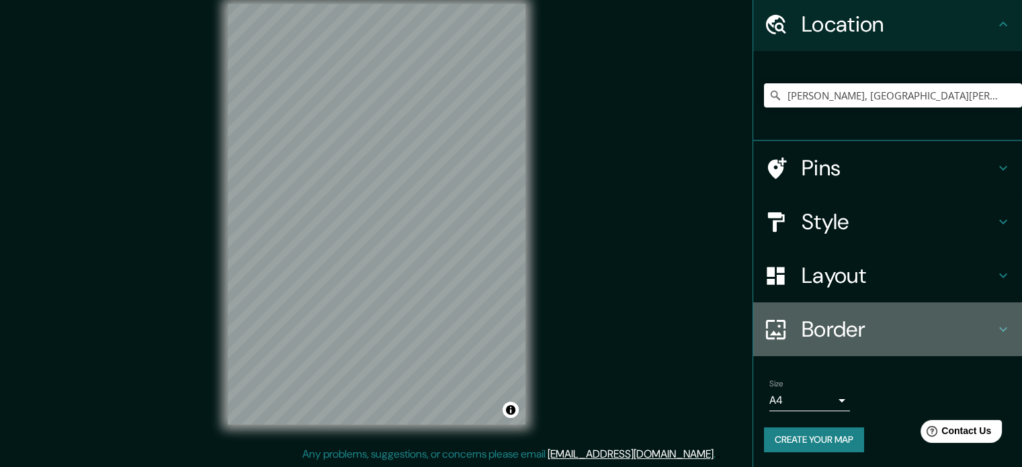
click at [850, 325] on h4 "Border" at bounding box center [899, 329] width 194 height 27
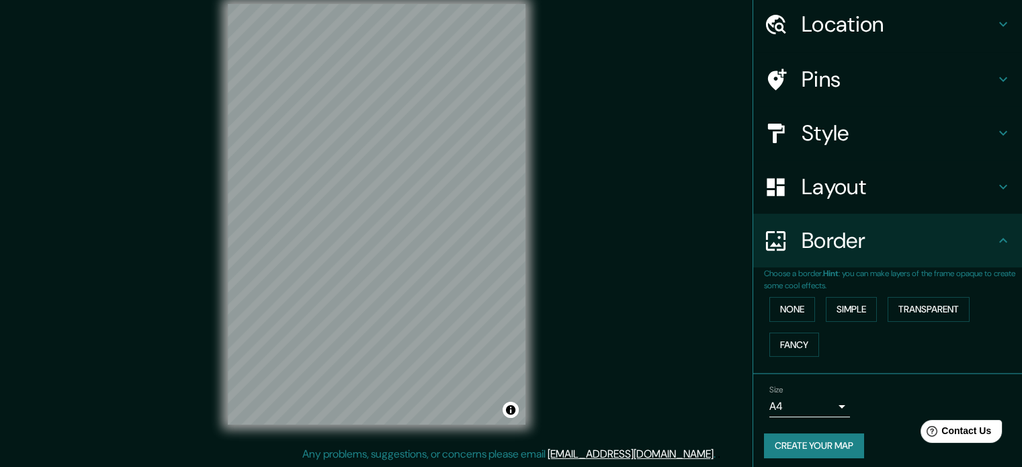
scroll to position [51, 0]
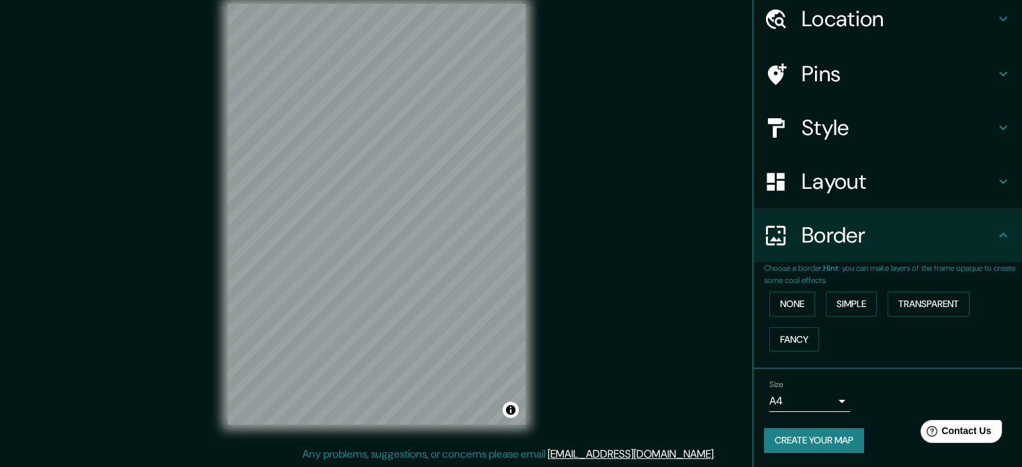
click at [827, 400] on body "Mappin Location [GEOGRAPHIC_DATA], [GEOGRAPHIC_DATA][PERSON_NAME], [GEOGRAPHIC_…" at bounding box center [511, 216] width 1022 height 467
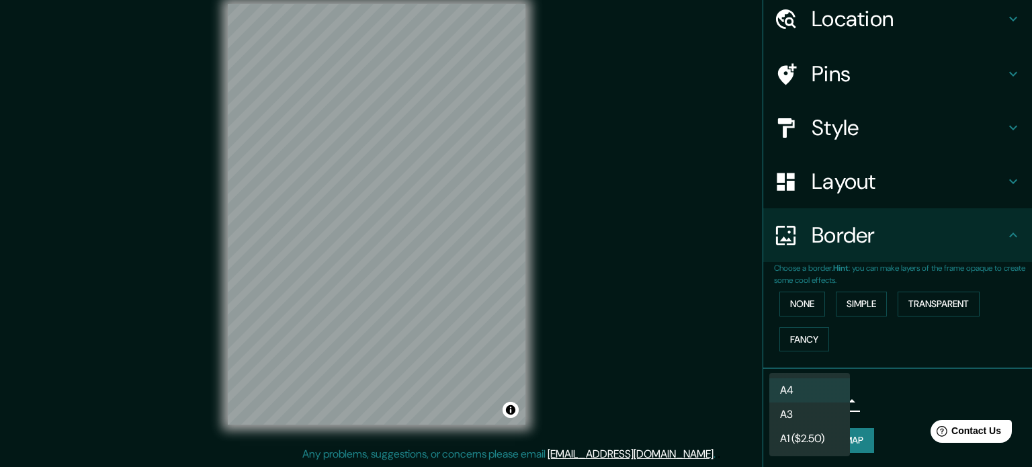
click at [885, 397] on div at bounding box center [516, 233] width 1032 height 467
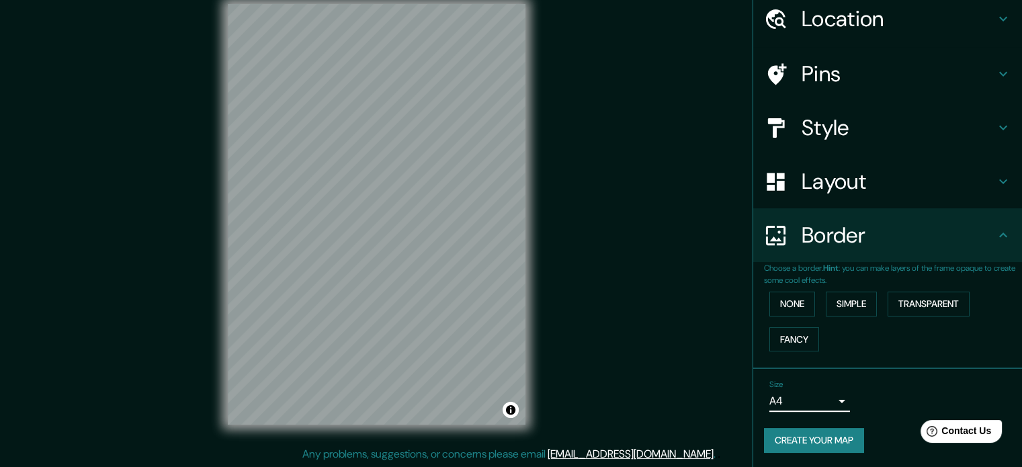
click at [838, 436] on button "Create your map" at bounding box center [814, 440] width 100 height 25
drag, startPoint x: 730, startPoint y: 0, endPoint x: 565, endPoint y: 157, distance: 227.7
click at [565, 157] on div "© Mapbox © OpenStreetMap Improve this map" at bounding box center [377, 214] width 920 height 421
click at [855, 127] on h4 "Style" at bounding box center [899, 127] width 194 height 27
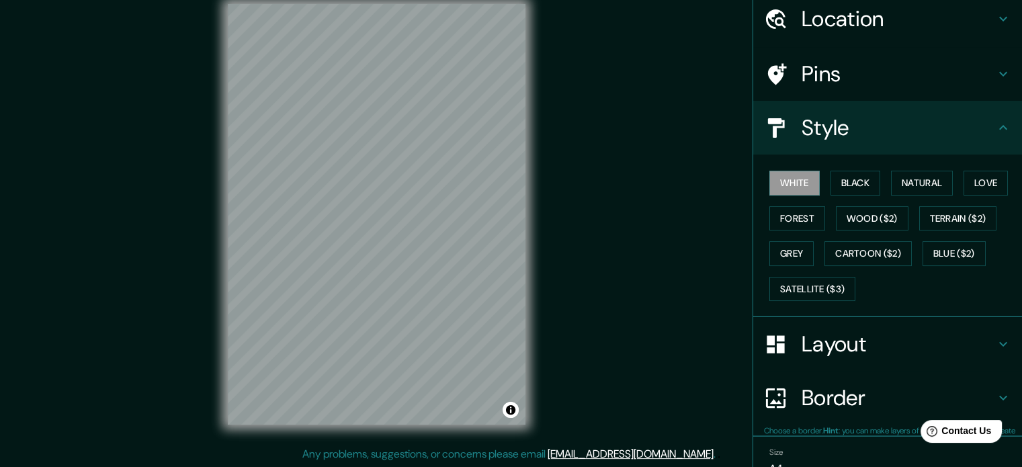
click at [888, 128] on h4 "Style" at bounding box center [899, 127] width 194 height 27
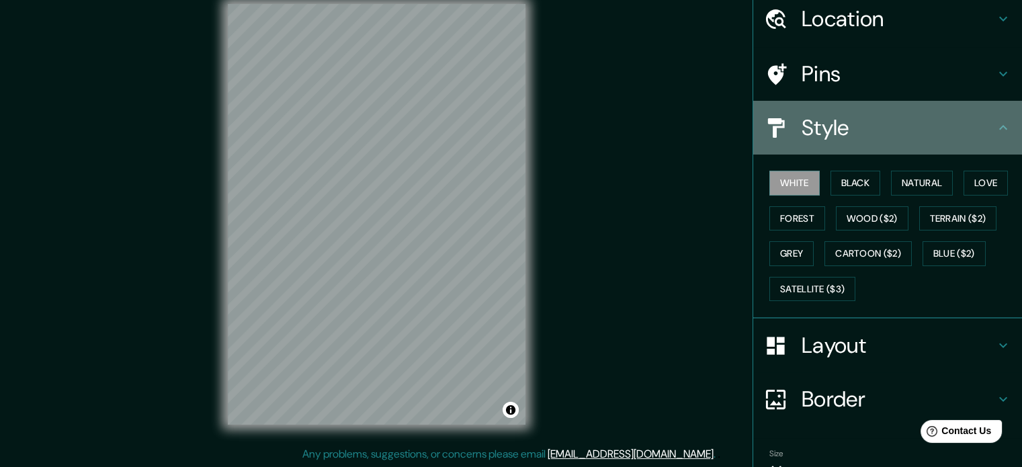
click at [857, 139] on h4 "Style" at bounding box center [899, 127] width 194 height 27
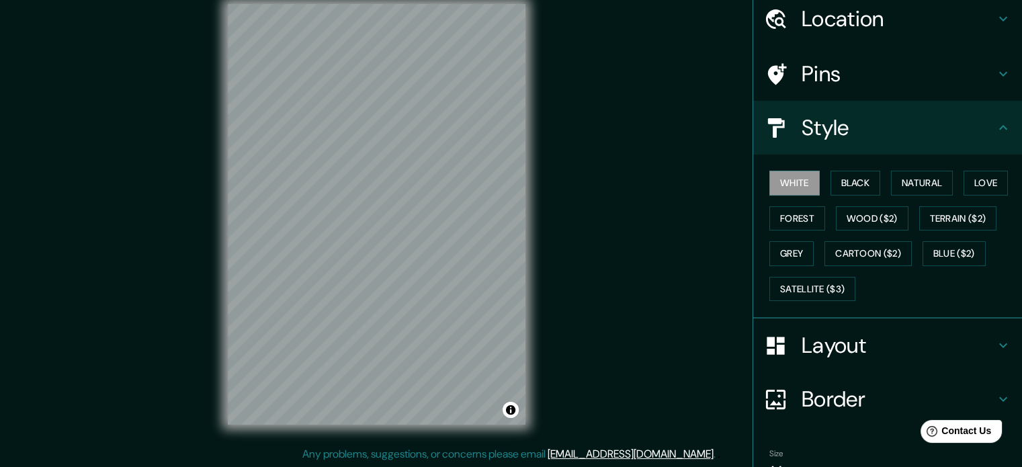
click at [973, 365] on div "Layout" at bounding box center [887, 346] width 269 height 54
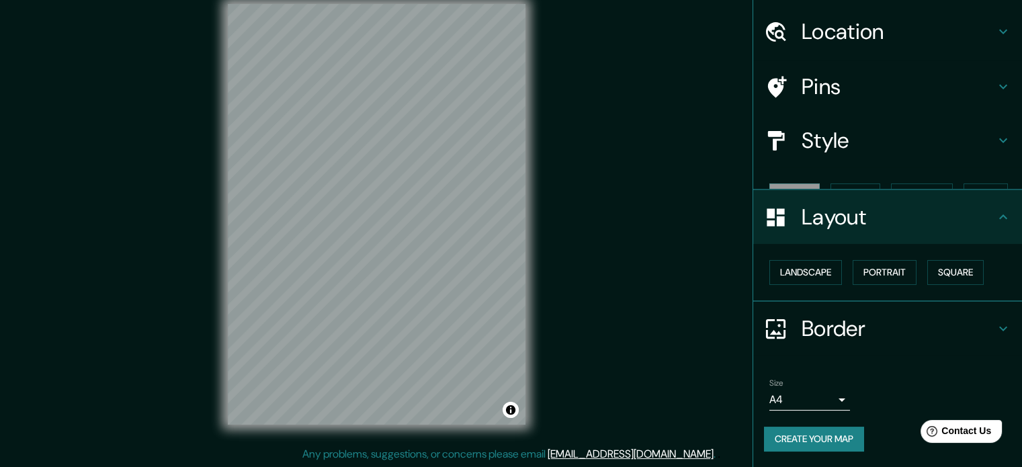
scroll to position [15, 0]
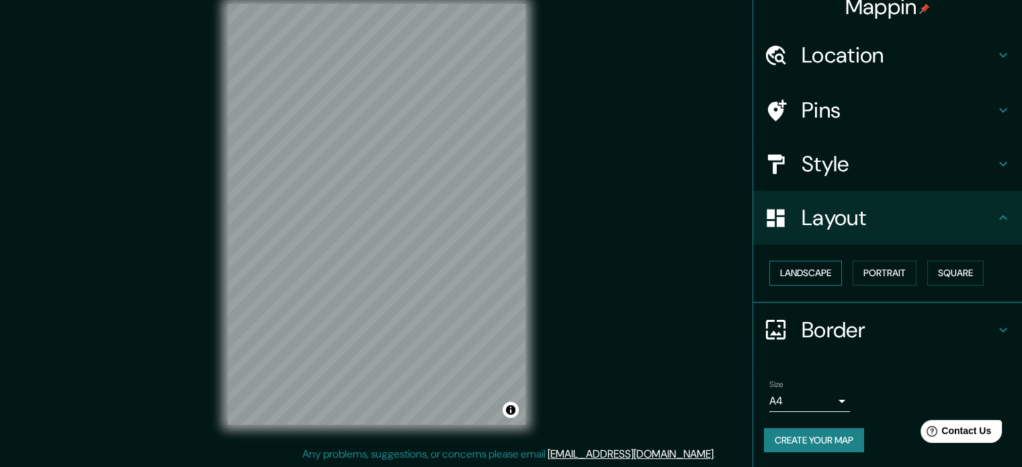
click at [790, 273] on button "Landscape" at bounding box center [806, 273] width 73 height 25
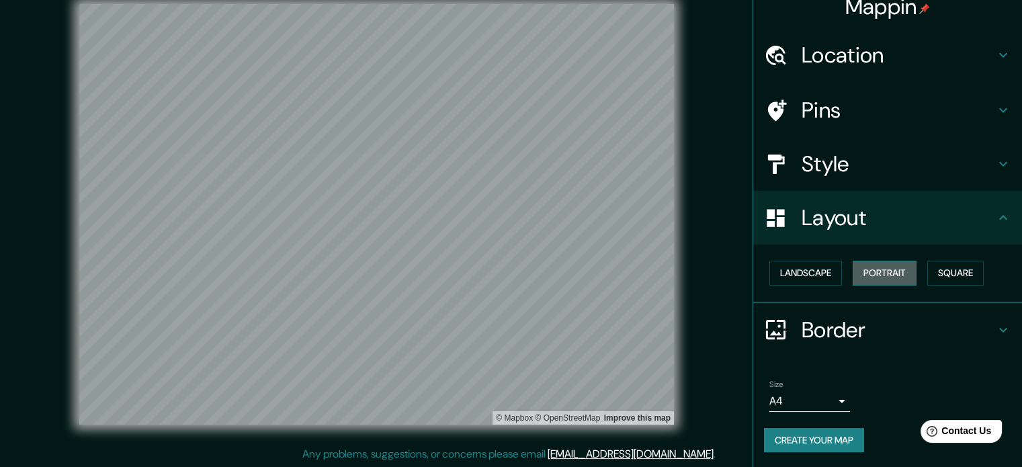
click at [885, 275] on button "Portrait" at bounding box center [885, 273] width 64 height 25
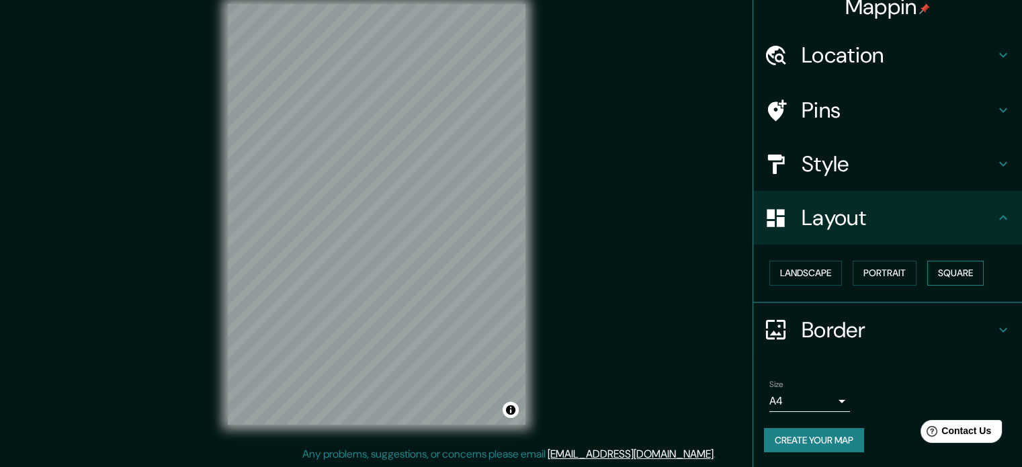
click at [960, 275] on button "Square" at bounding box center [956, 273] width 56 height 25
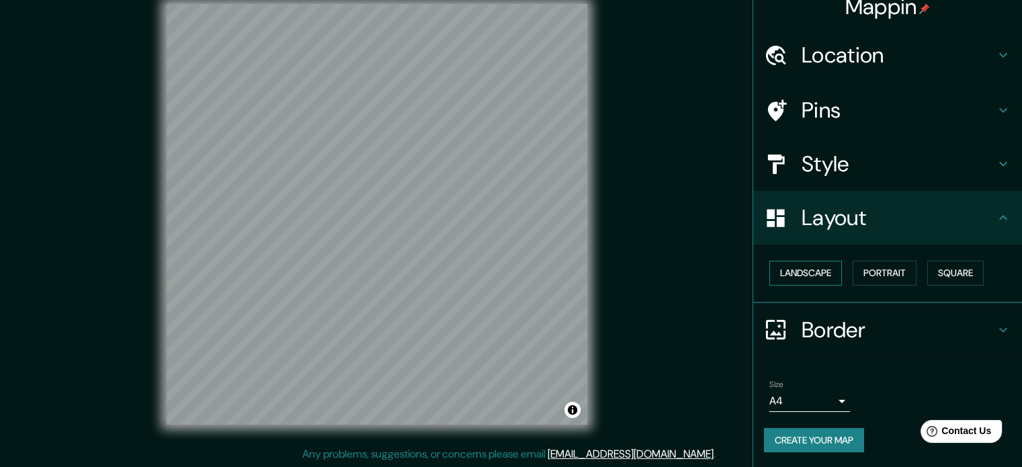
click at [810, 276] on button "Landscape" at bounding box center [806, 273] width 73 height 25
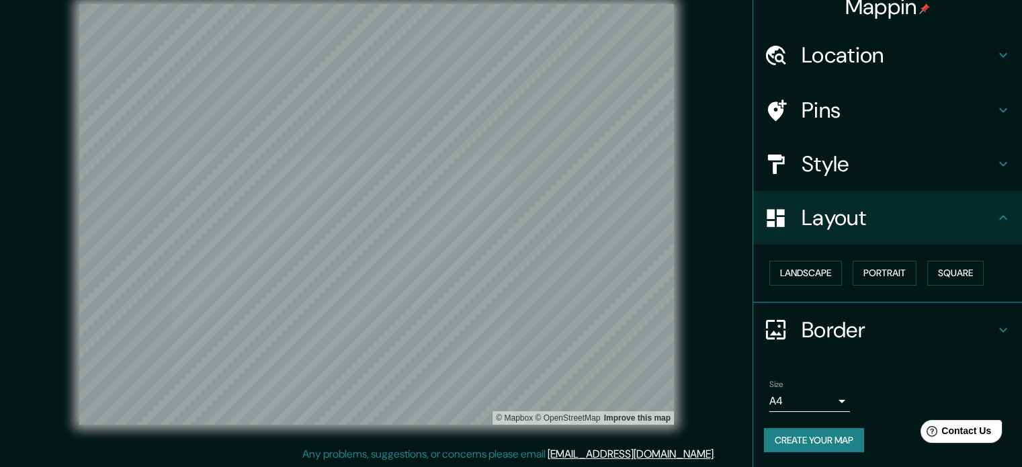
click at [837, 325] on h4 "Border" at bounding box center [899, 330] width 194 height 27
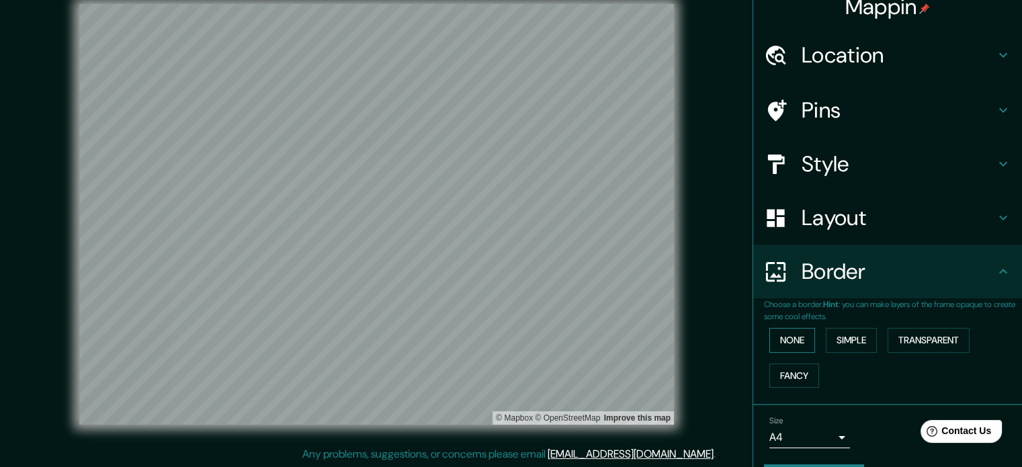
click at [778, 352] on button "None" at bounding box center [793, 340] width 46 height 25
click at [846, 346] on button "Simple" at bounding box center [851, 340] width 51 height 25
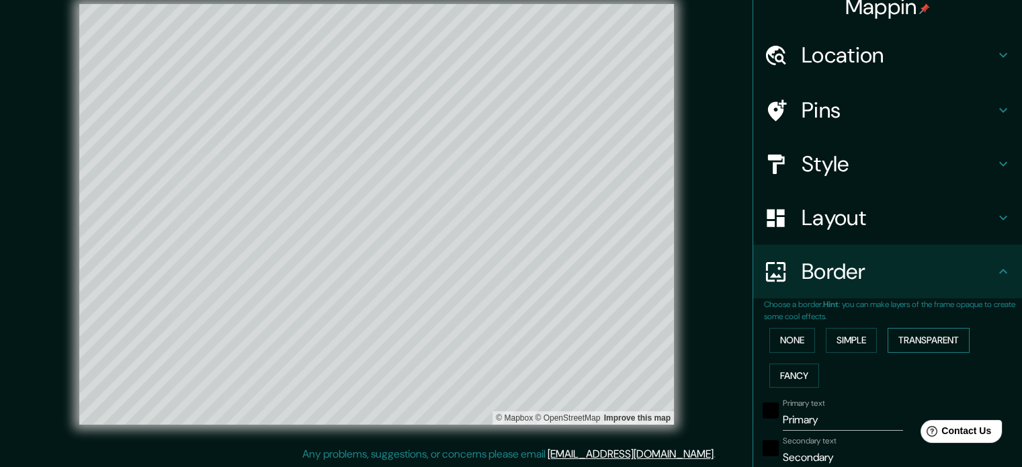
click at [917, 345] on button "Transparent" at bounding box center [929, 340] width 82 height 25
click at [794, 341] on button "None" at bounding box center [793, 340] width 46 height 25
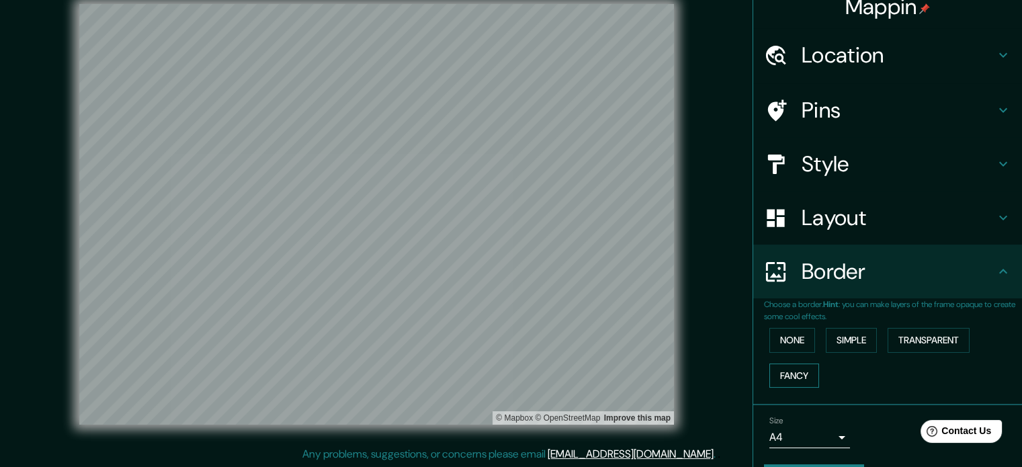
click at [796, 372] on button "Fancy" at bounding box center [795, 376] width 50 height 25
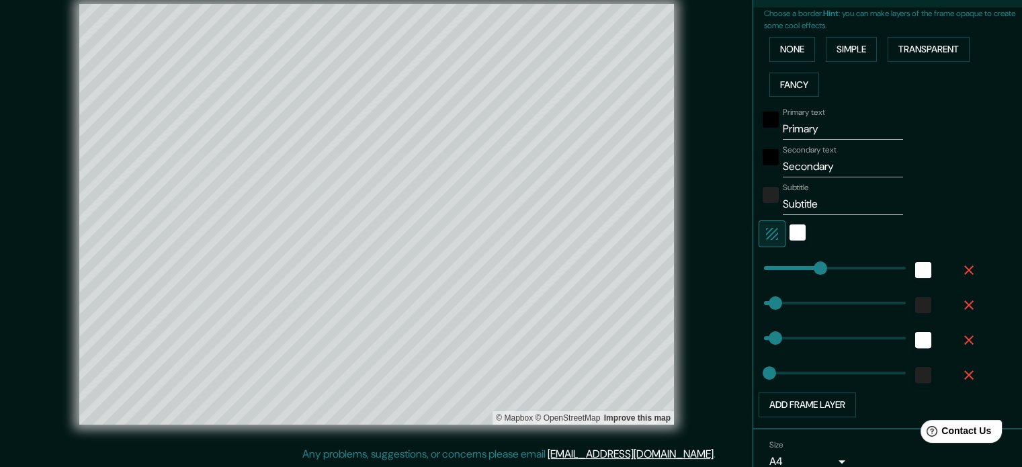
scroll to position [298, 0]
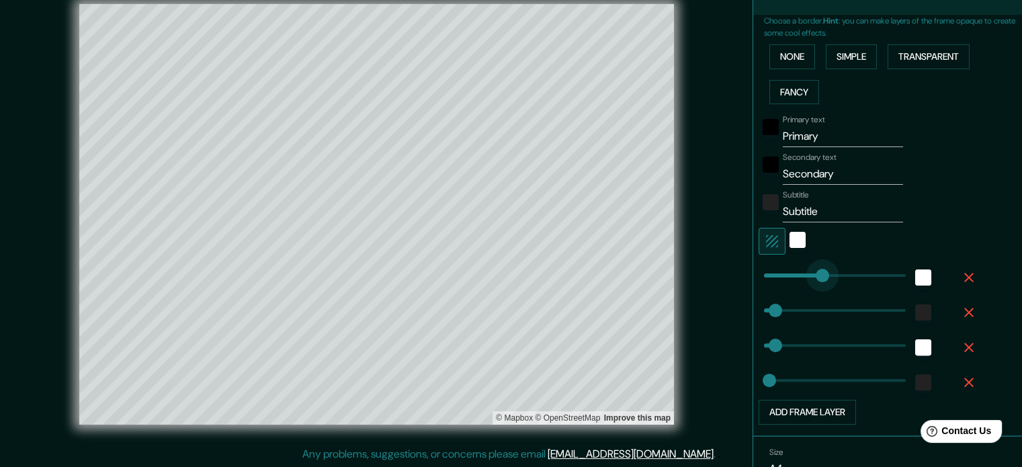
type input "0"
drag, startPoint x: 813, startPoint y: 268, endPoint x: 710, endPoint y: 274, distance: 103.6
type input "71"
type input "35"
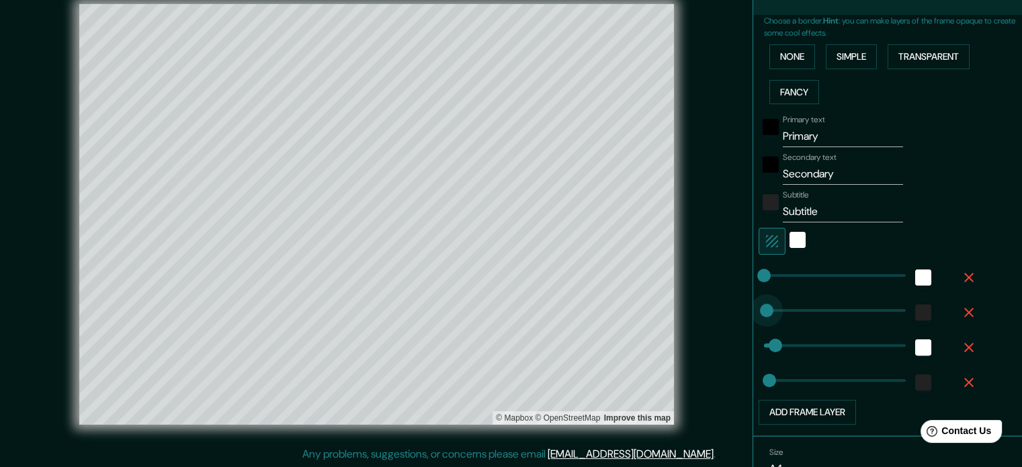
type input "0"
drag, startPoint x: 772, startPoint y: 312, endPoint x: 729, endPoint y: 313, distance: 42.4
type input "71"
type input "35"
type input "885"
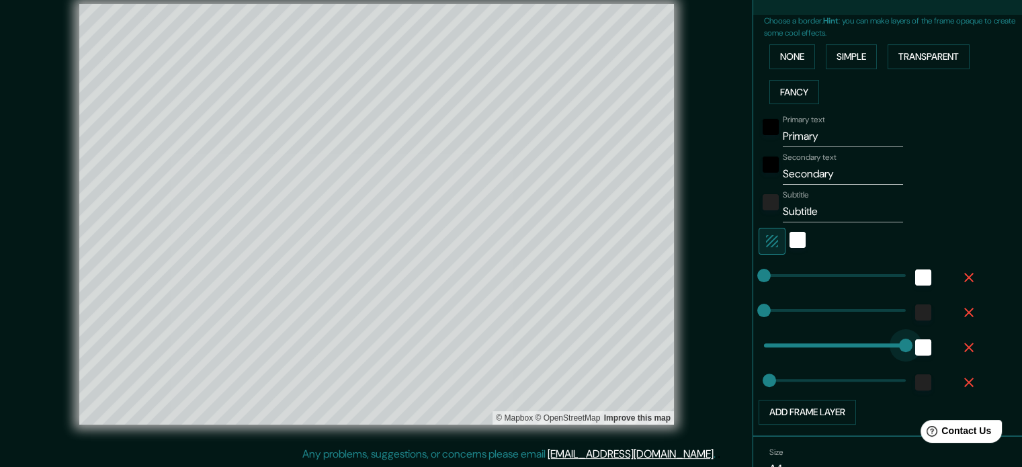
drag, startPoint x: 809, startPoint y: 343, endPoint x: 1007, endPoint y: 341, distance: 197.6
type input "35"
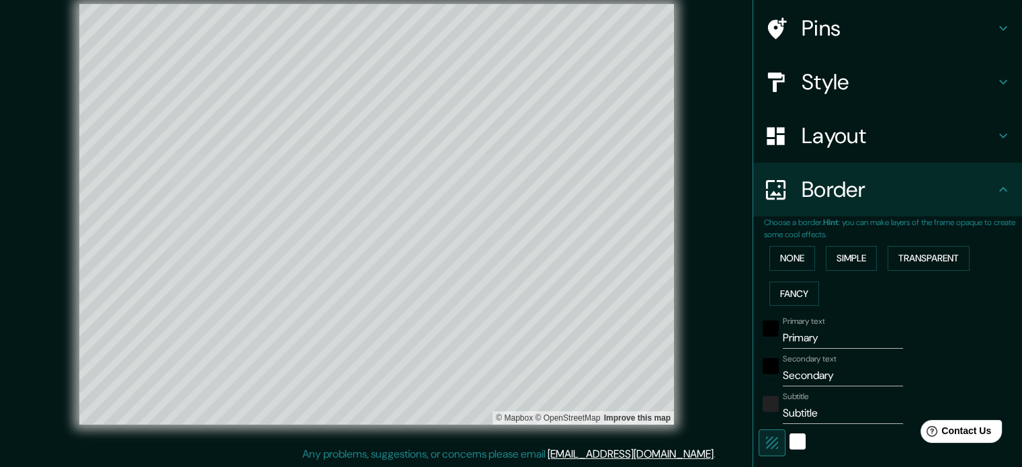
click at [902, 196] on h4 "Border" at bounding box center [899, 189] width 194 height 27
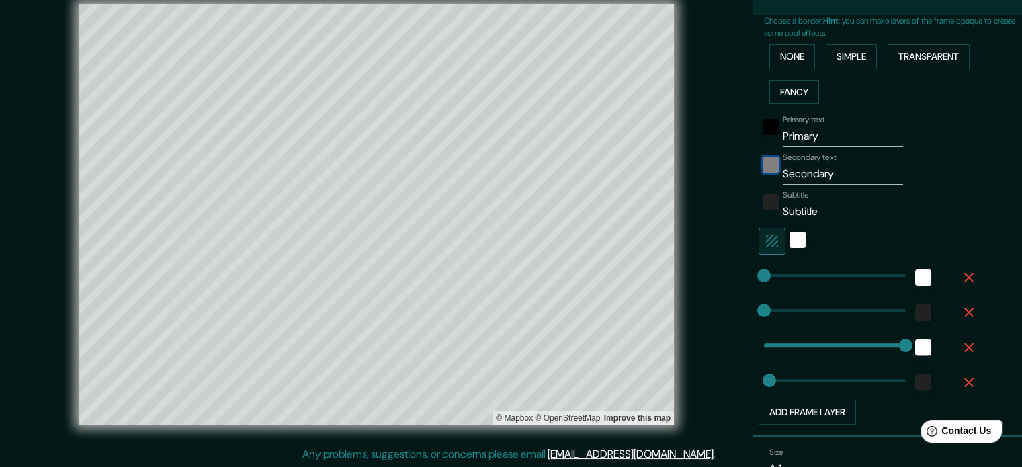
click at [766, 159] on div "black" at bounding box center [771, 165] width 16 height 16
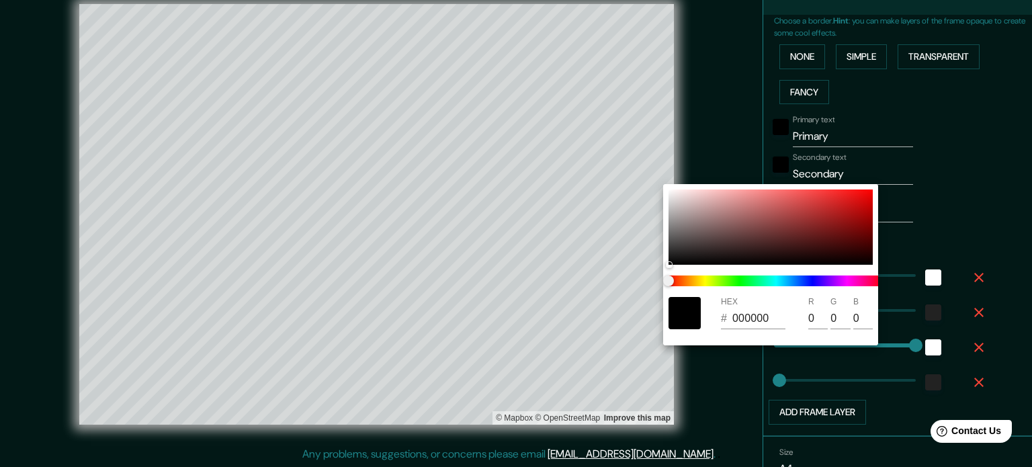
click at [766, 130] on div at bounding box center [516, 233] width 1032 height 467
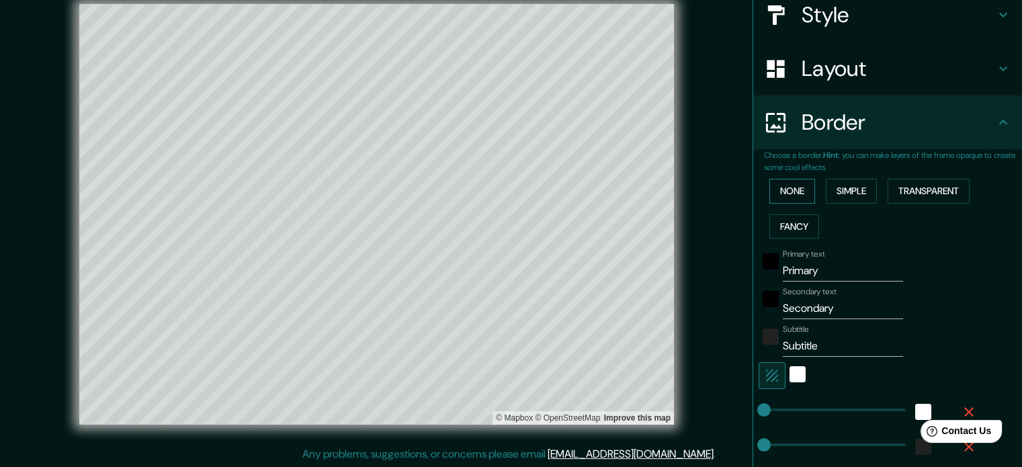
click at [780, 187] on button "None" at bounding box center [793, 191] width 46 height 25
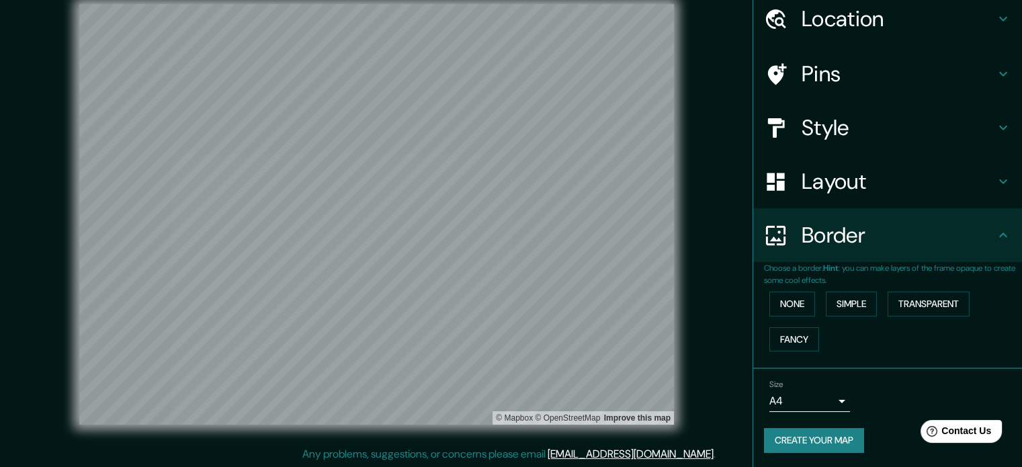
click at [882, 234] on h4 "Border" at bounding box center [899, 235] width 194 height 27
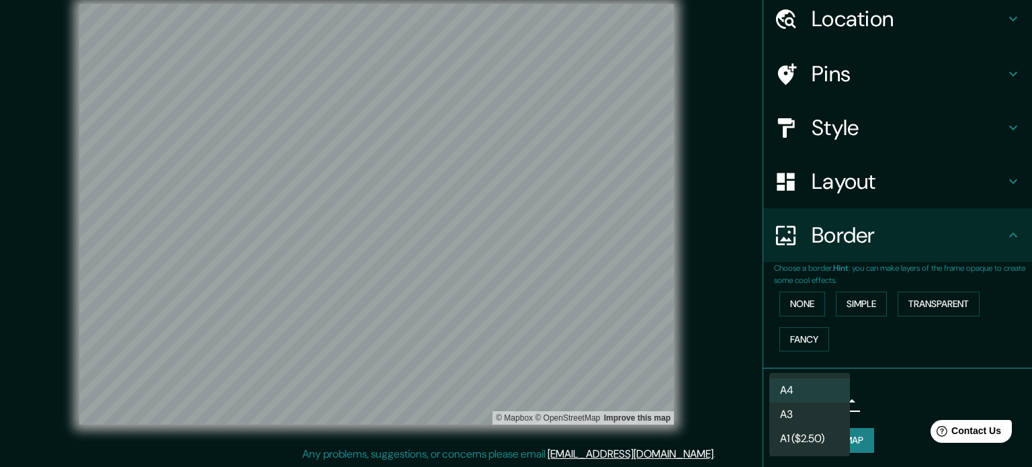
click at [818, 407] on body "Mappin Location [GEOGRAPHIC_DATA], [GEOGRAPHIC_DATA][PERSON_NAME], [GEOGRAPHIC_…" at bounding box center [516, 216] width 1032 height 467
click at [815, 413] on li "A3" at bounding box center [810, 415] width 81 height 24
type input "a4"
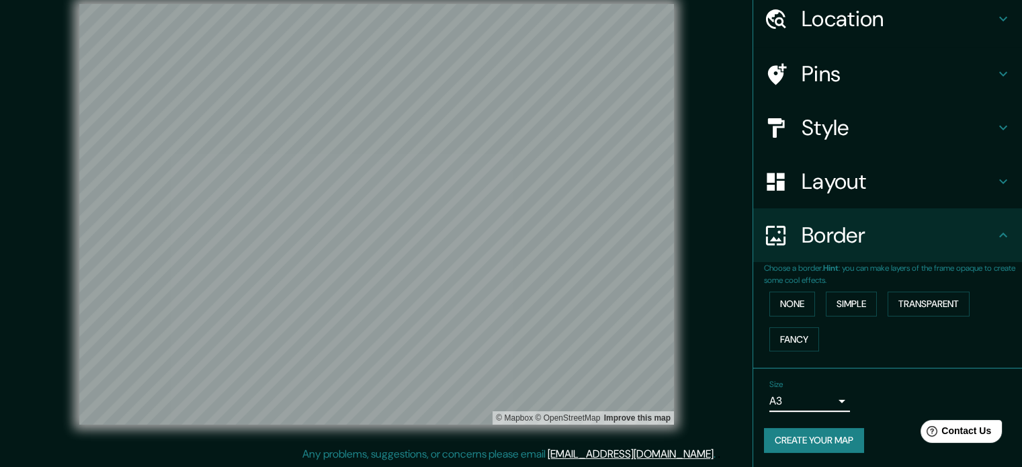
click at [820, 435] on button "Create your map" at bounding box center [814, 440] width 100 height 25
